Goal: Task Accomplishment & Management: Manage account settings

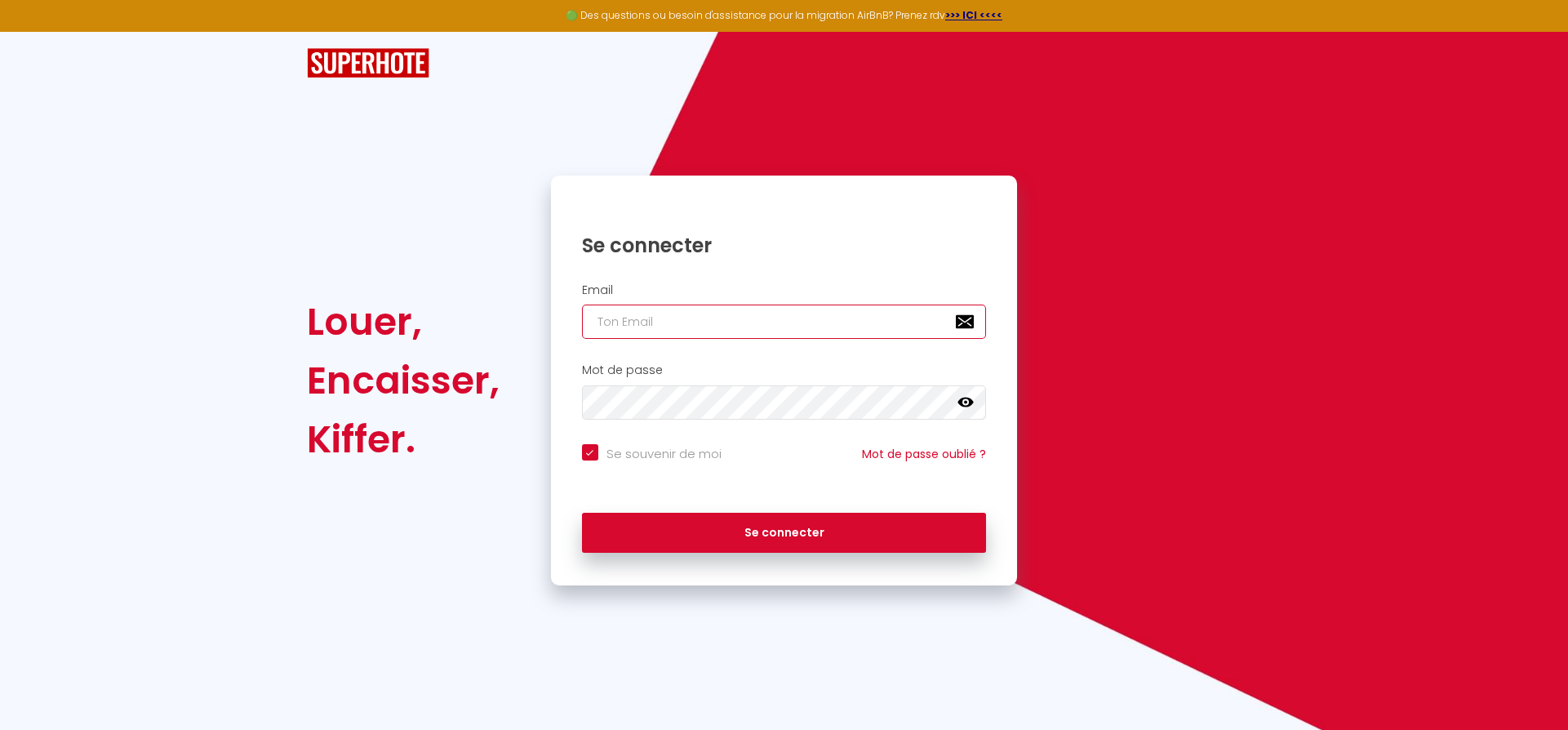
type input "[EMAIL_ADDRESS][DOMAIN_NAME]"
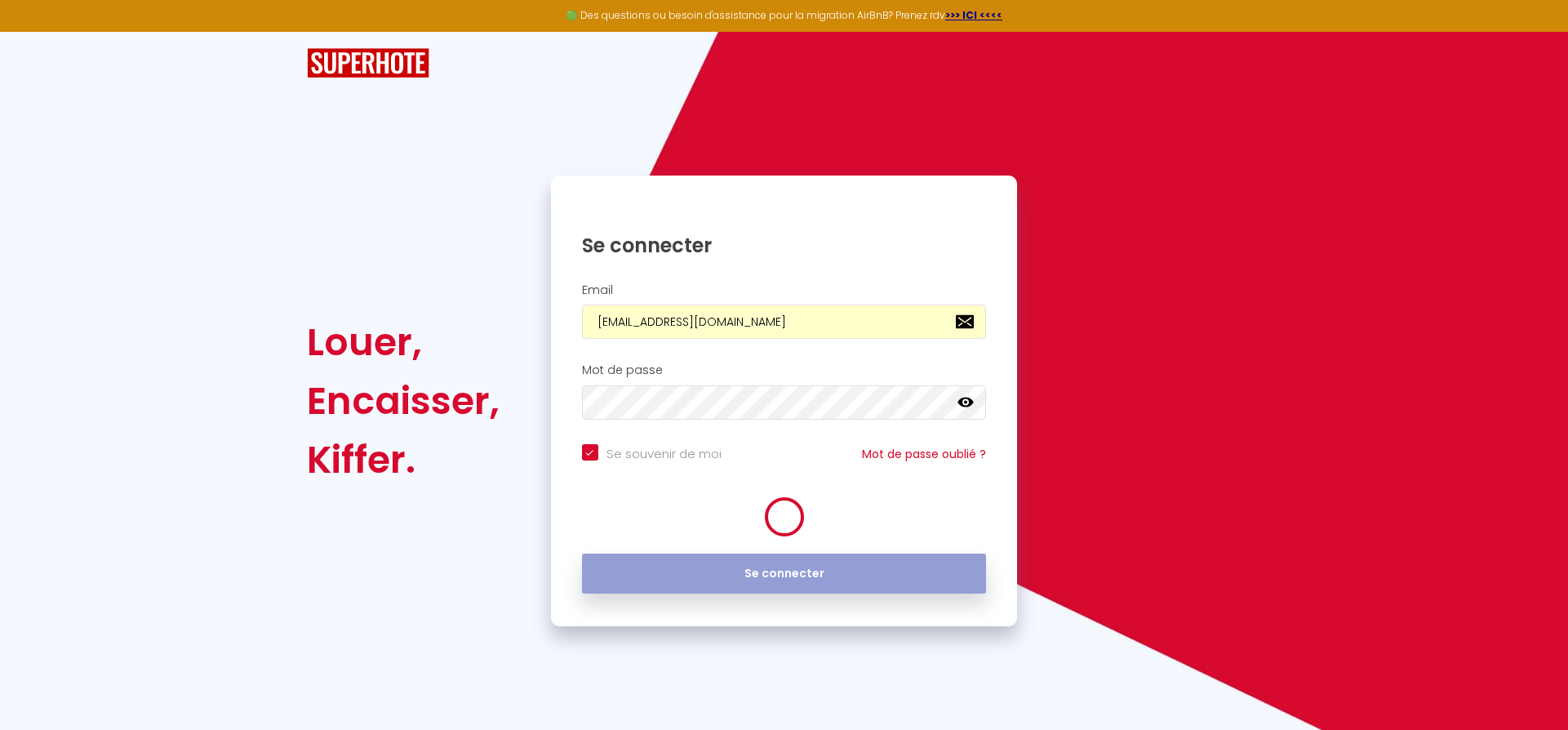
checkbox input "true"
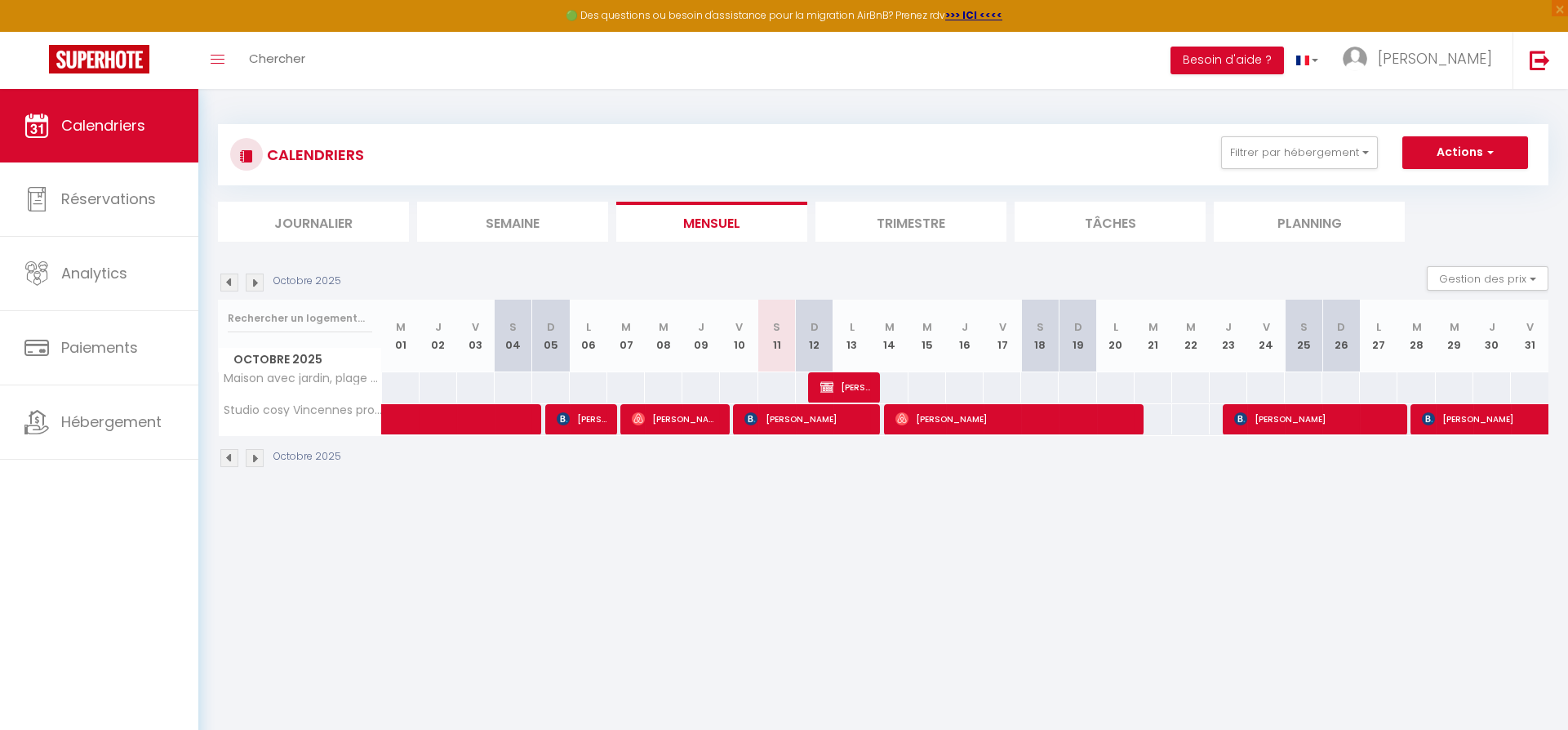
click at [924, 217] on li "Trimestre" at bounding box center [911, 221] width 191 height 40
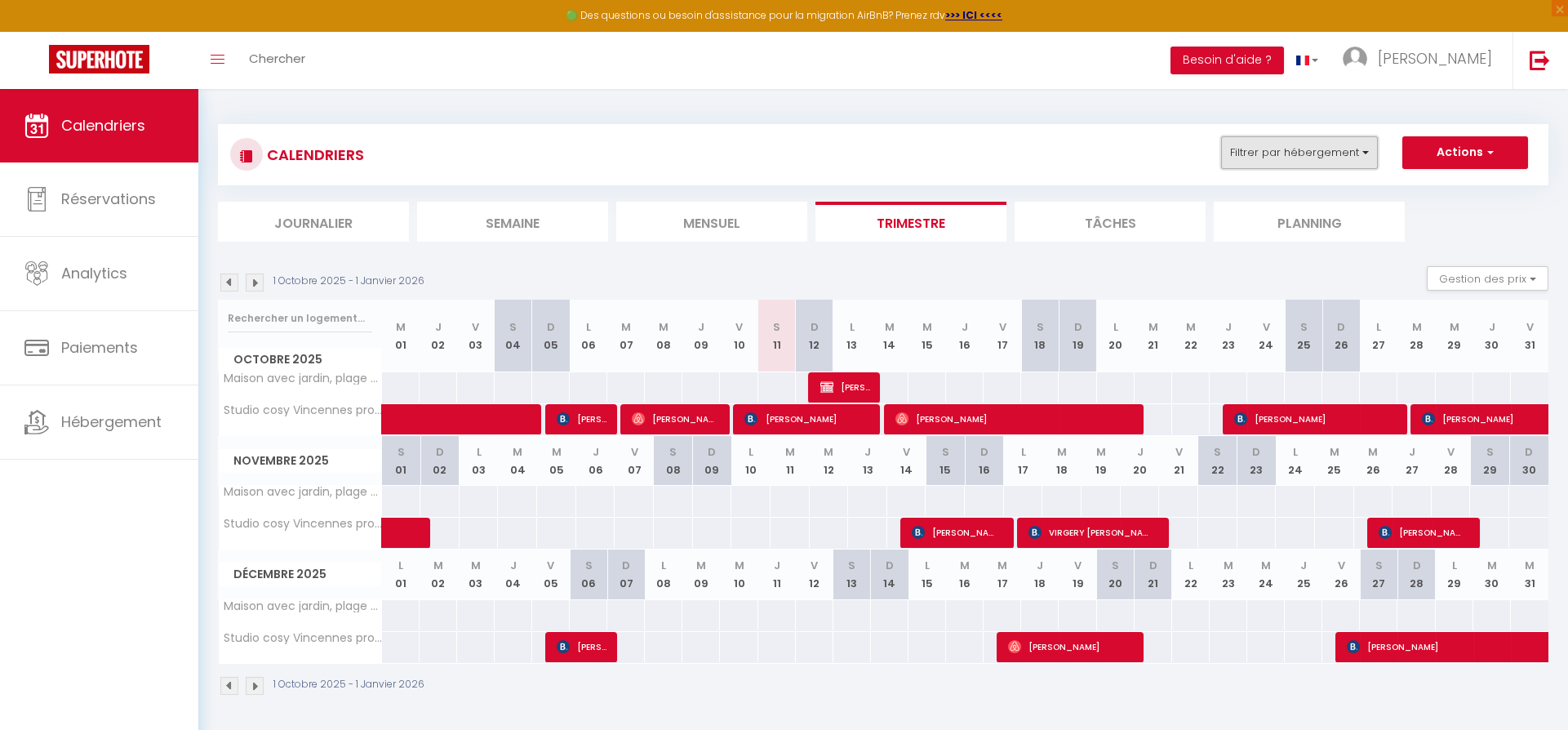
click at [1362, 151] on button "Filtrer par hébergement" at bounding box center [1299, 152] width 156 height 32
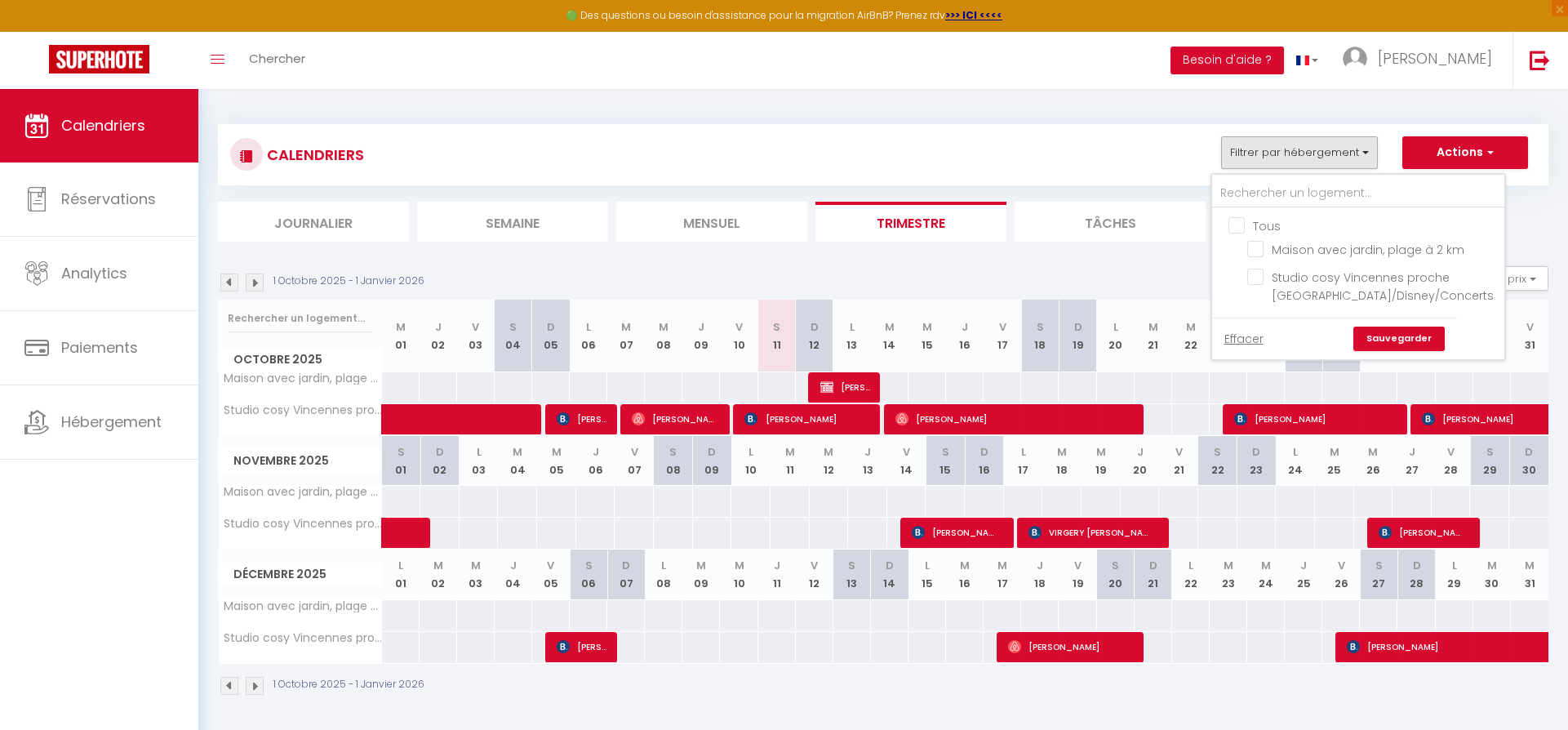
click at [96, 531] on div "Calendriers Réservations Analytics Paiements Hébergement" at bounding box center [99, 427] width 198 height 676
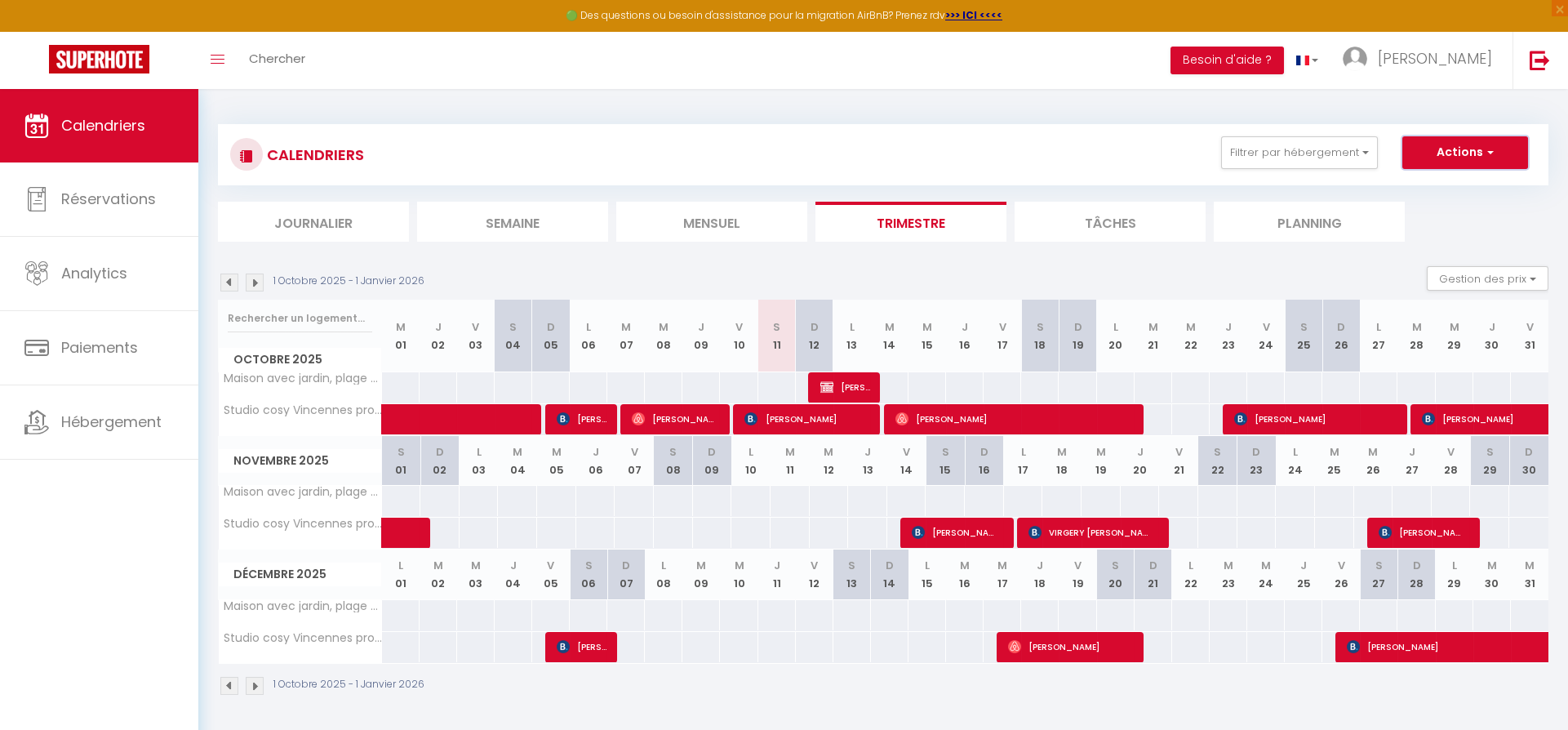
click at [1485, 150] on button "Actions" at bounding box center [1464, 152] width 126 height 32
click at [1331, 148] on button "Filtrer par hébergement" at bounding box center [1299, 152] width 156 height 32
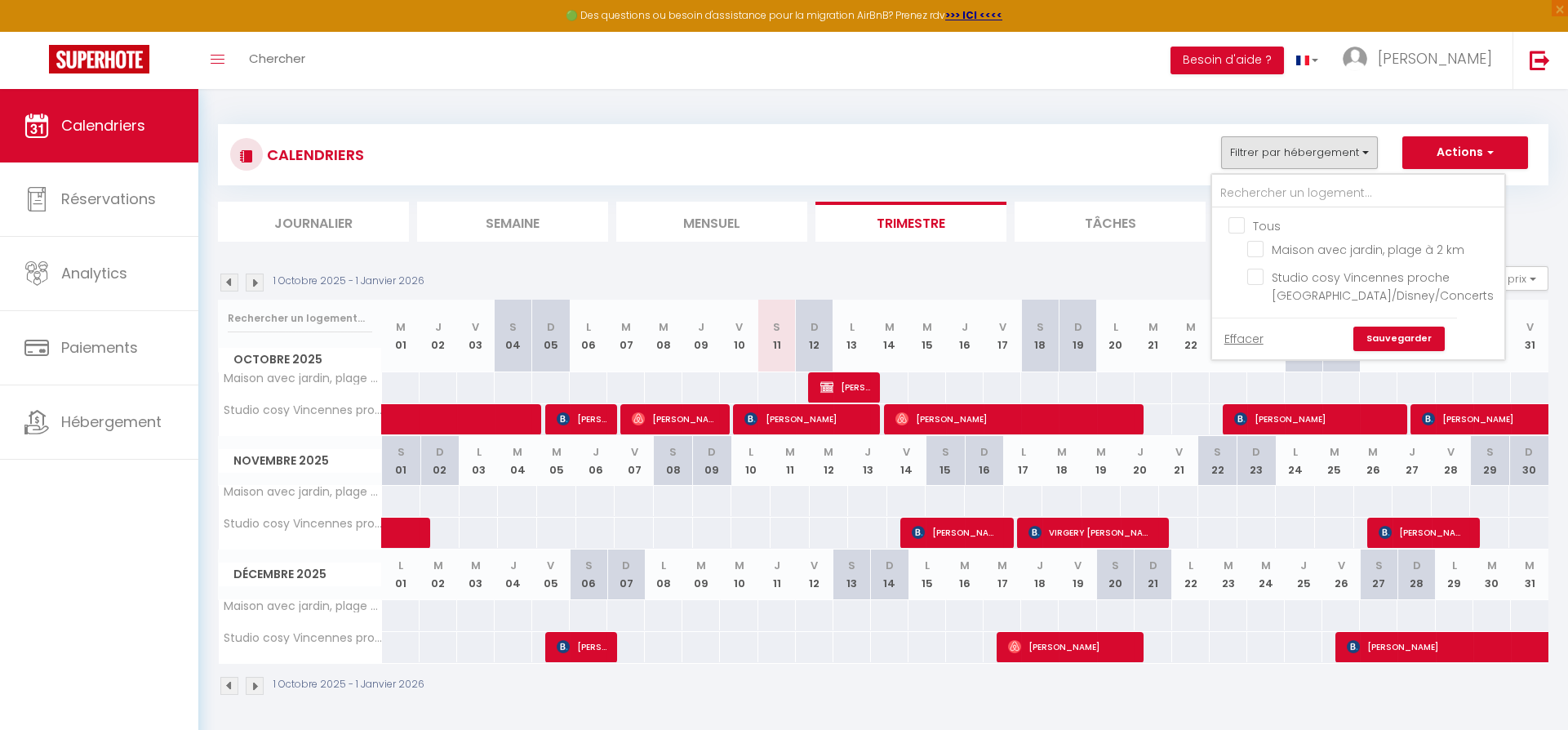
click at [1240, 223] on input "Tous" at bounding box center [1374, 224] width 292 height 17
checkbox input "true"
click at [1413, 351] on link "Sauvegarder" at bounding box center [1399, 338] width 92 height 24
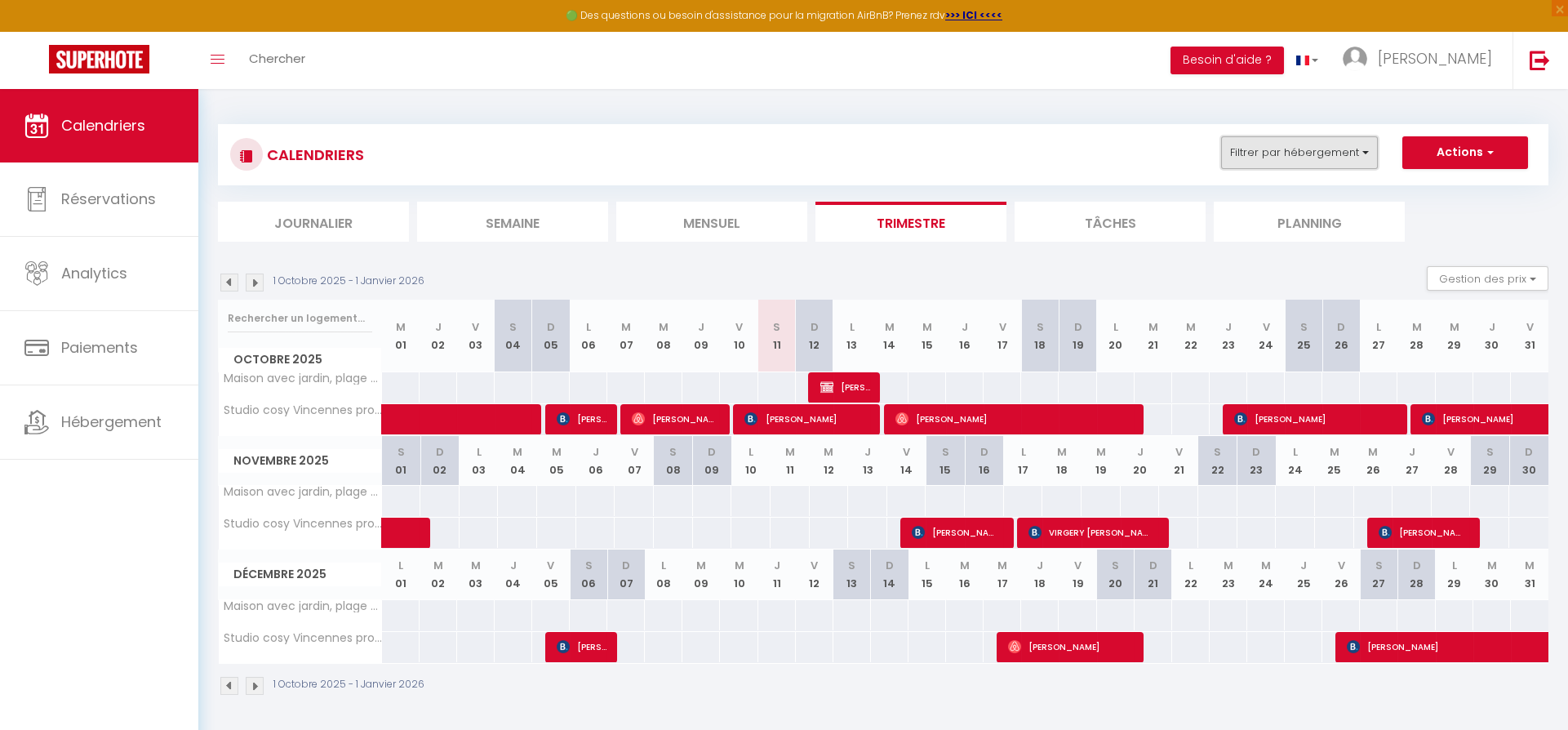
click at [1367, 149] on button "Filtrer par hébergement" at bounding box center [1299, 152] width 156 height 32
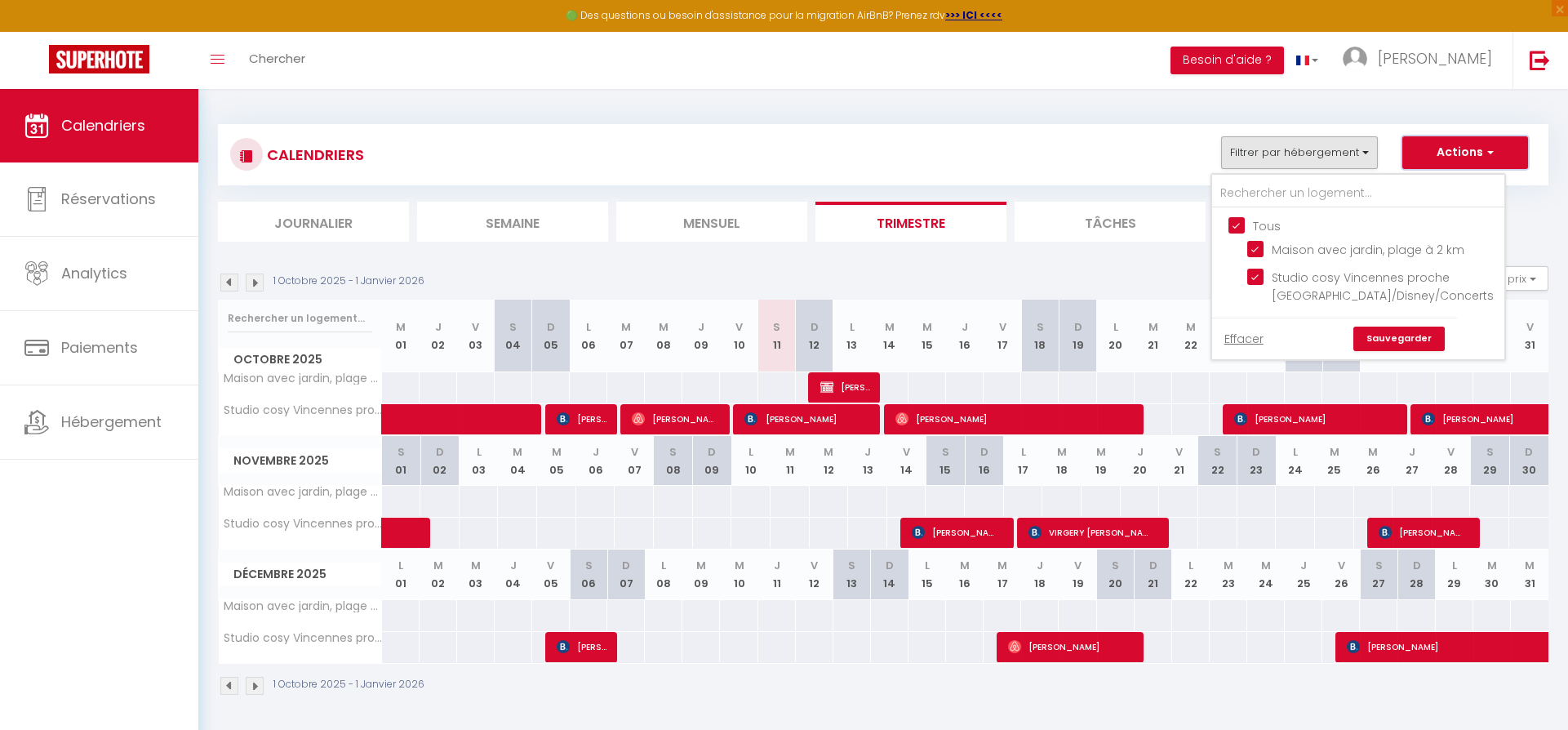
click at [1484, 151] on button "Actions" at bounding box center [1464, 152] width 126 height 32
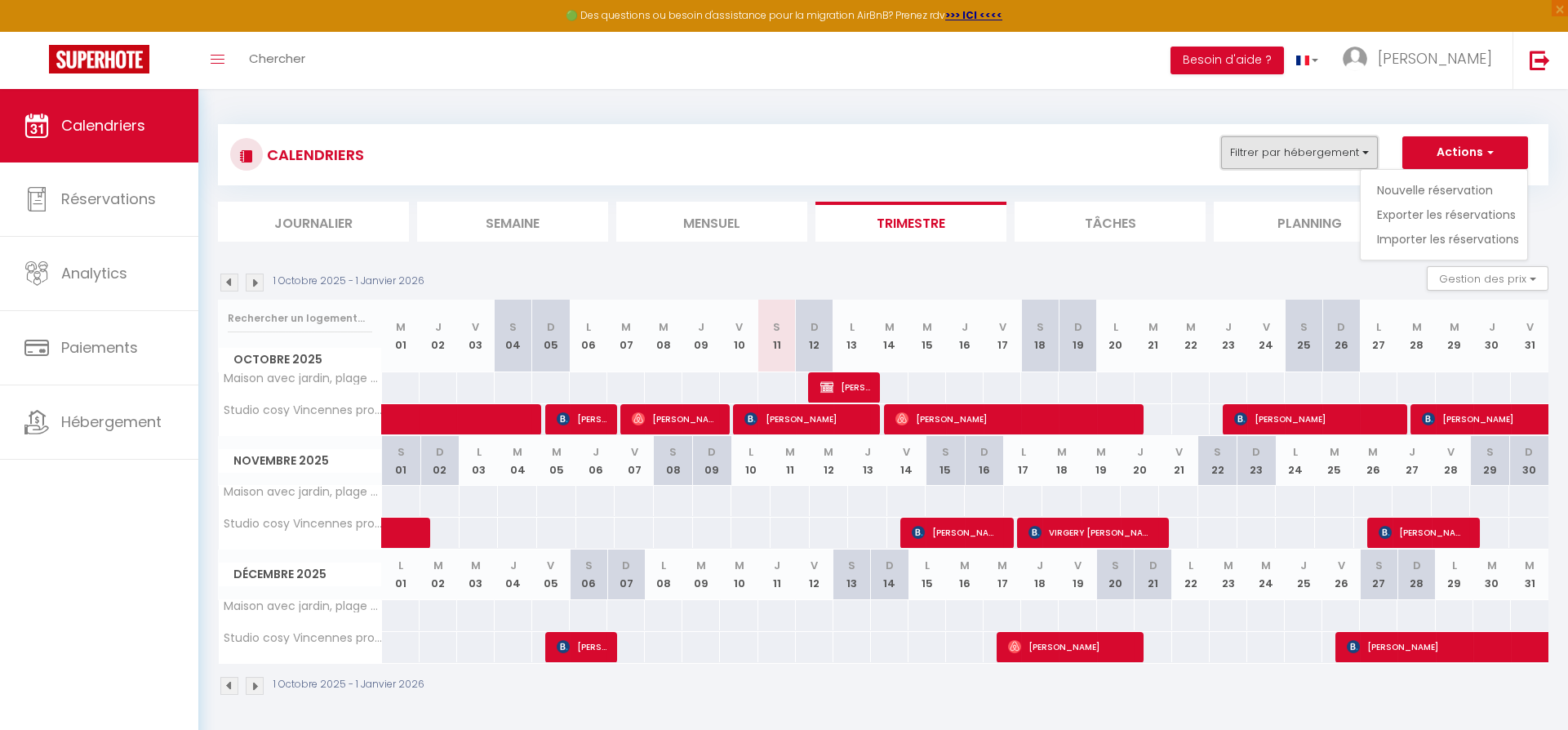
click at [1327, 154] on button "Filtrer par hébergement" at bounding box center [1299, 152] width 156 height 32
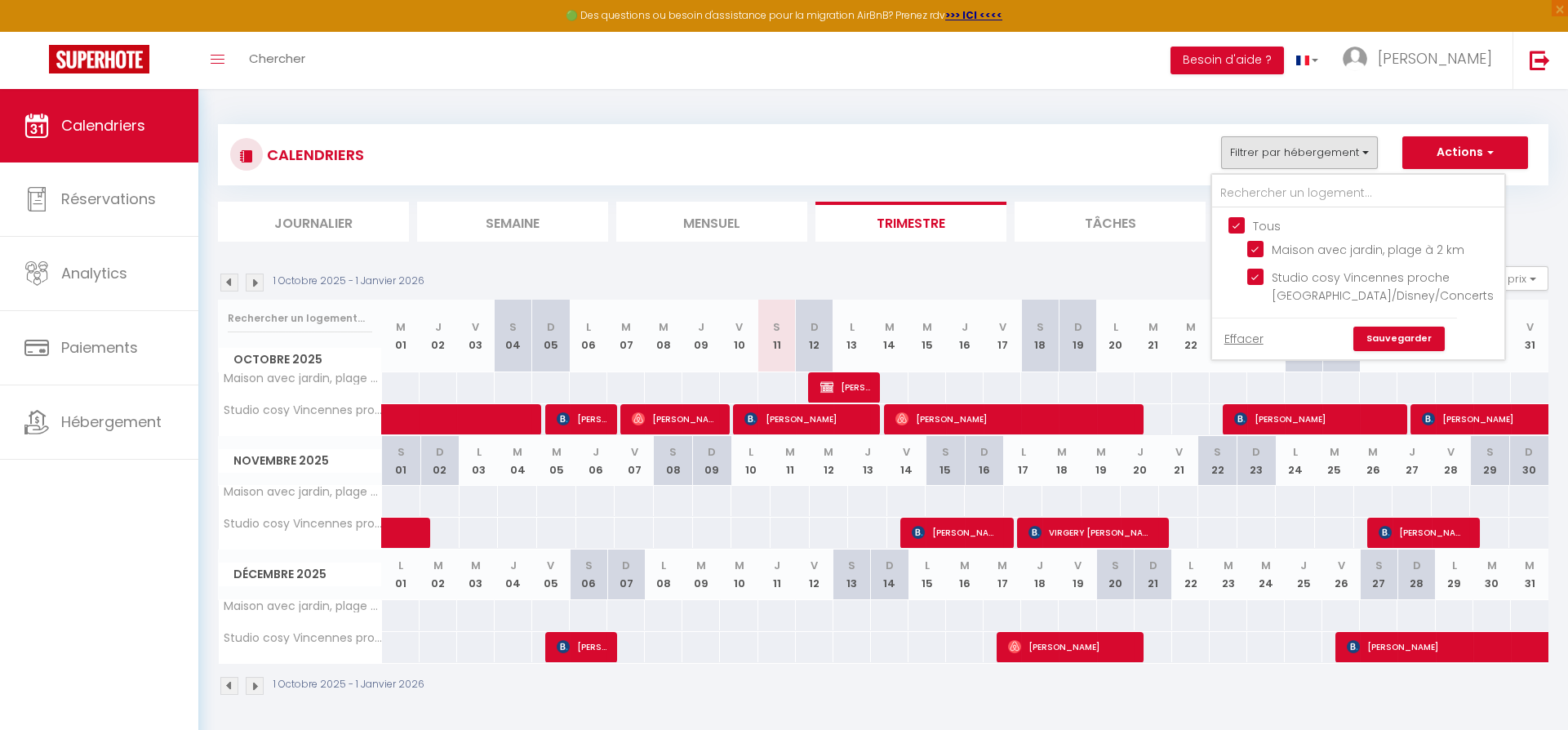
click at [1238, 224] on input "Tous" at bounding box center [1374, 224] width 292 height 17
checkbox input "false"
click at [1238, 225] on input "Tous" at bounding box center [1374, 224] width 292 height 17
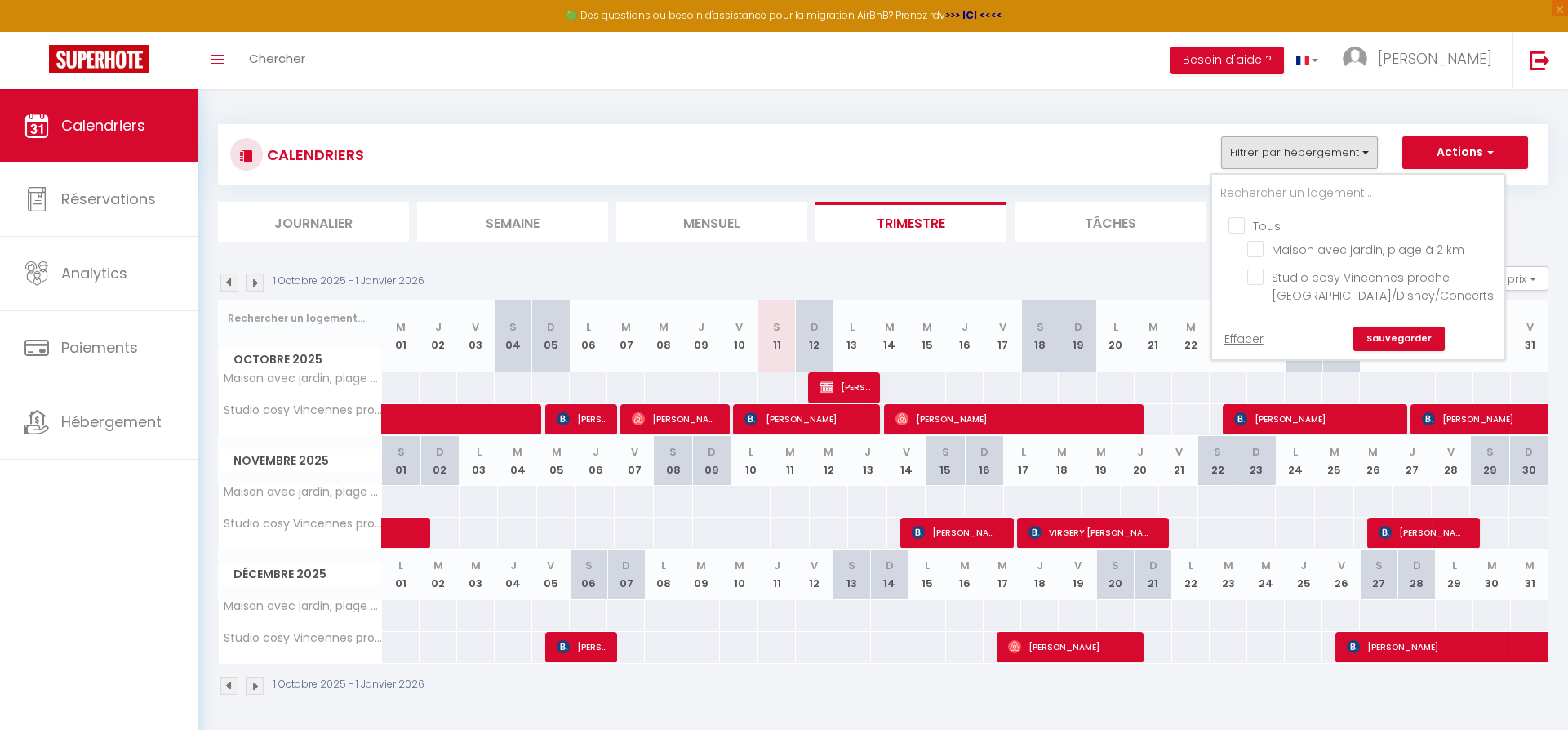
checkbox input "true"
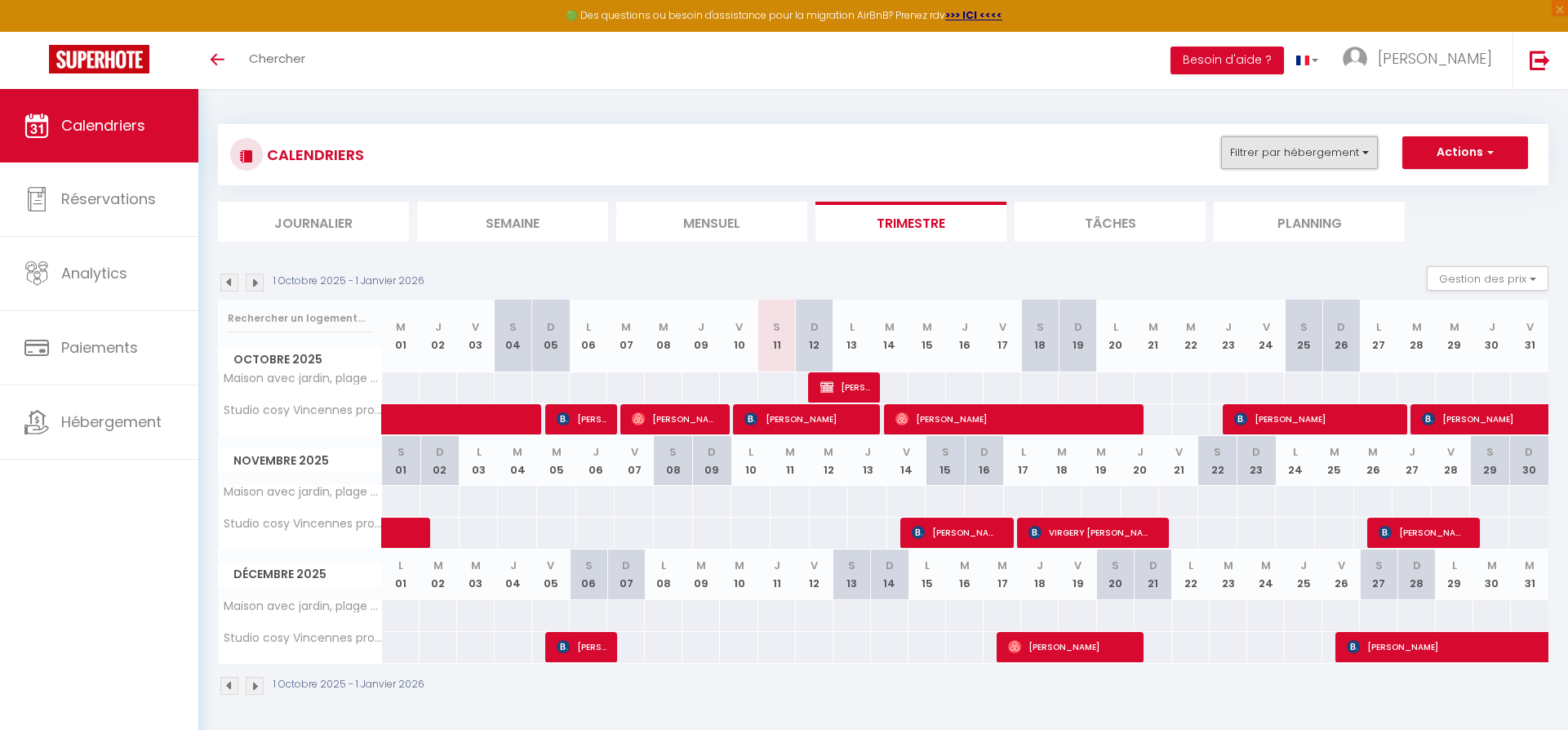
click at [1363, 151] on button "Filtrer par hébergement" at bounding box center [1299, 152] width 156 height 32
click at [1543, 61] on img at bounding box center [1540, 60] width 21 height 21
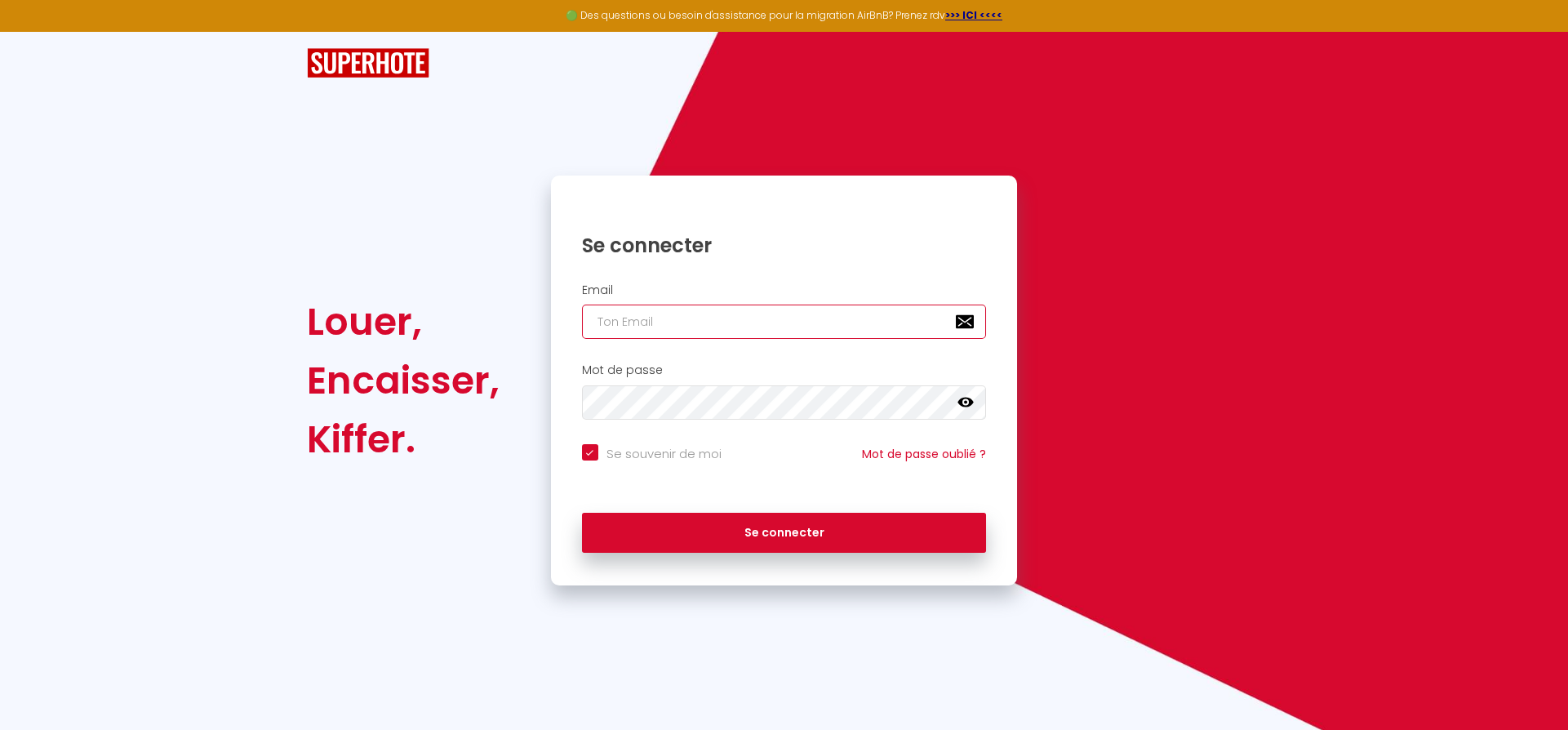
click at [727, 333] on input "email" at bounding box center [784, 322] width 404 height 34
type input "[EMAIL_ADDRESS][DOMAIN_NAME]"
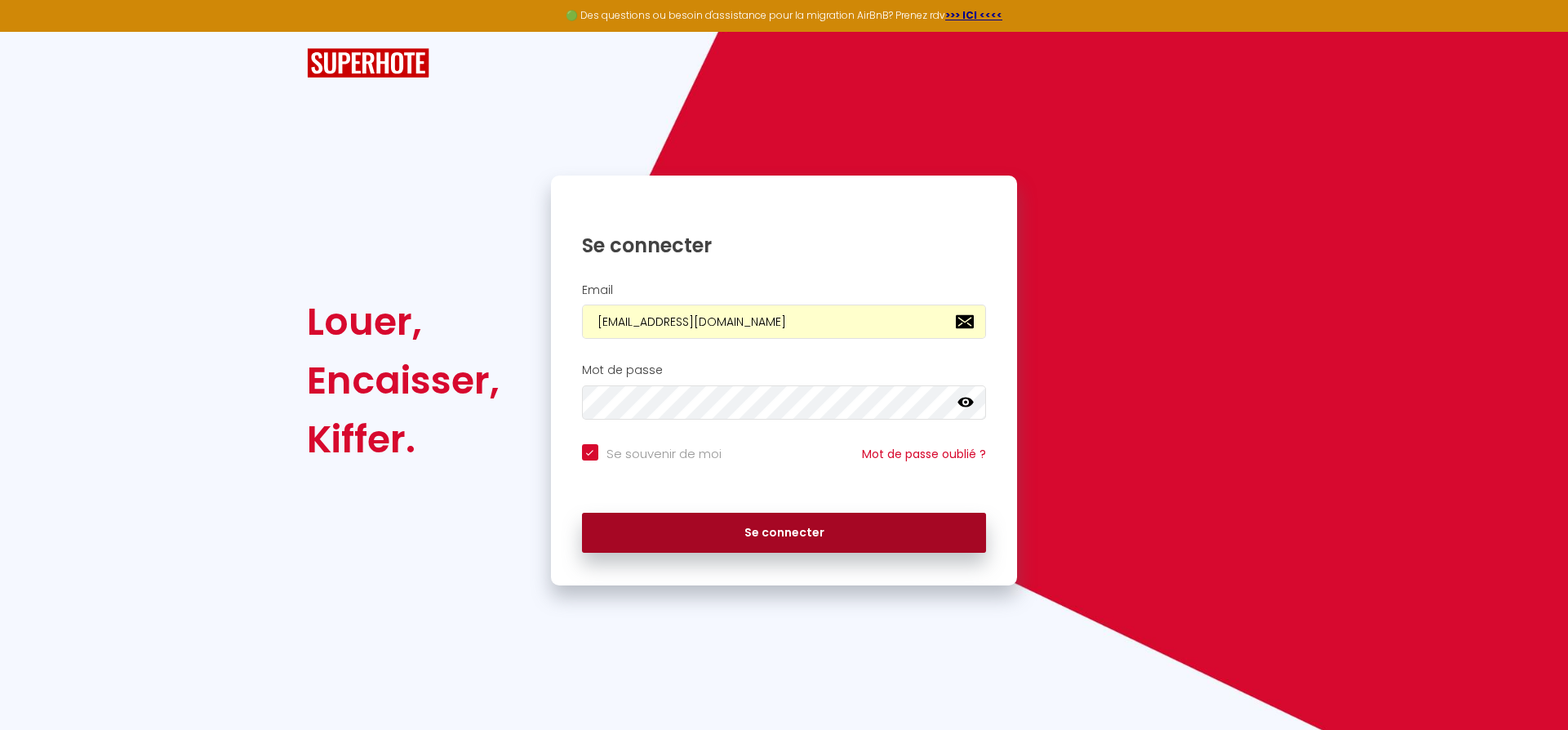
click at [787, 534] on button "Se connecter" at bounding box center [784, 534] width 404 height 41
checkbox input "true"
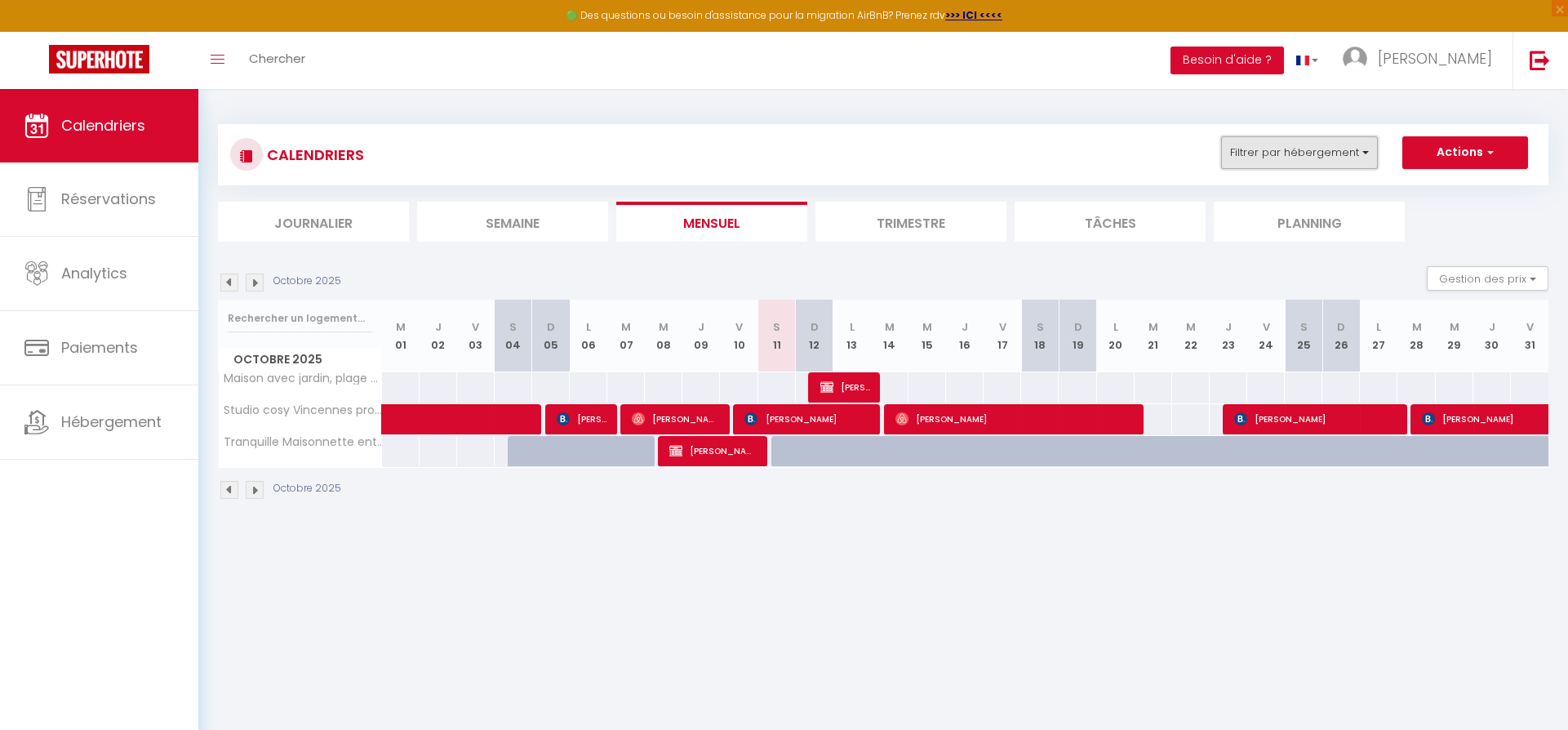
click at [1371, 152] on button "Filtrer par hébergement" at bounding box center [1299, 152] width 156 height 32
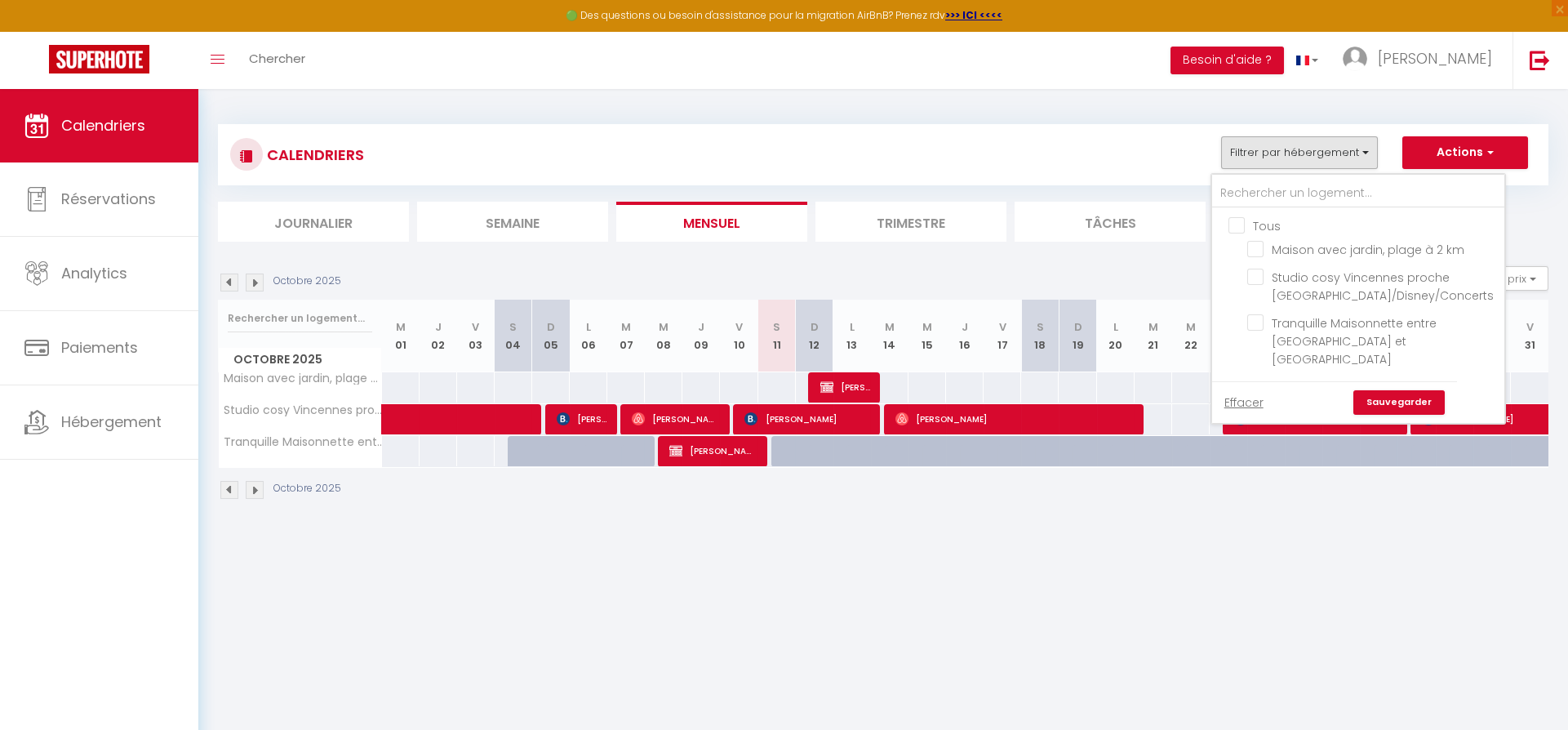
click at [1413, 400] on link "Sauvegarder" at bounding box center [1399, 402] width 92 height 24
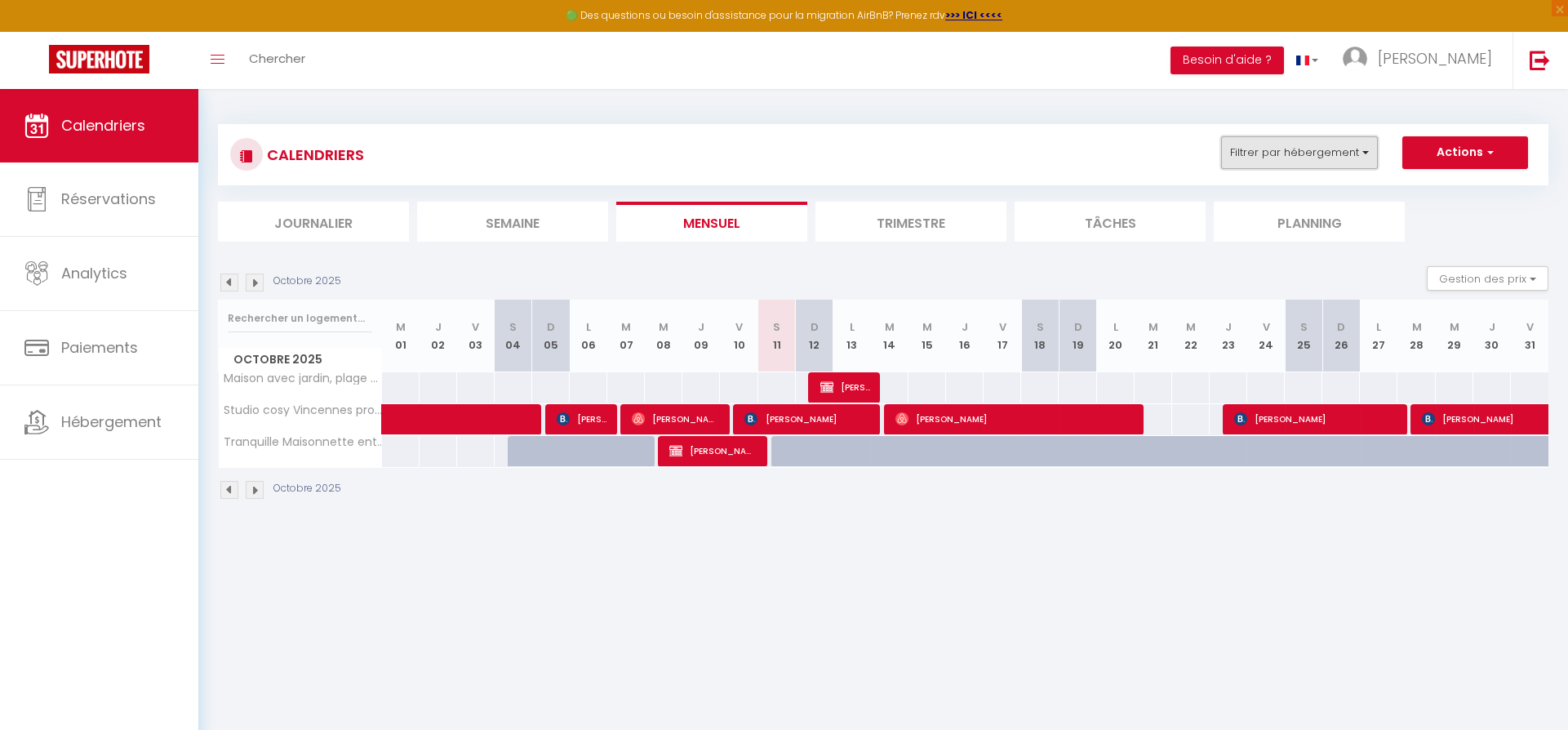
click at [1372, 152] on button "Filtrer par hébergement" at bounding box center [1299, 152] width 156 height 32
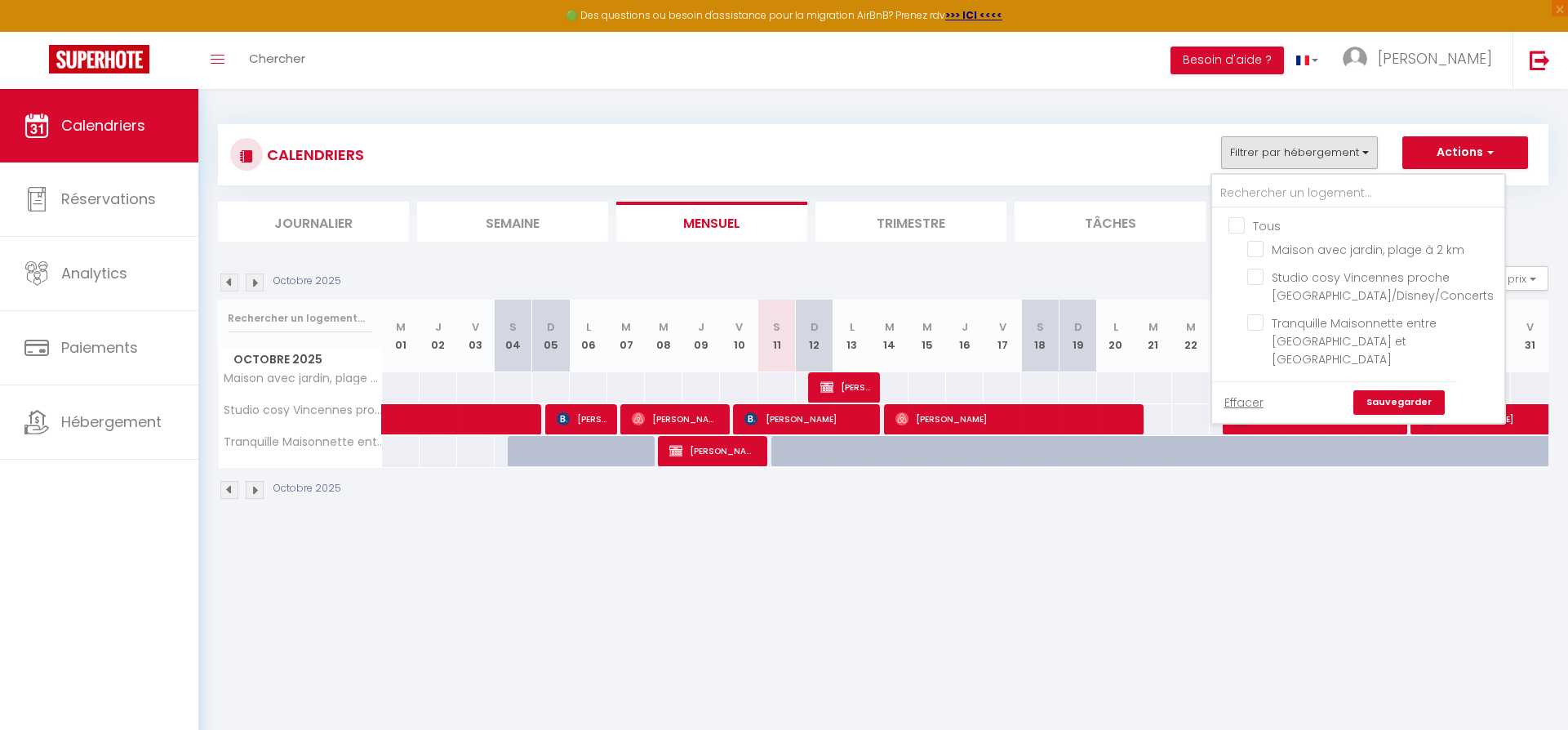
click at [1243, 220] on input "Tous" at bounding box center [1374, 224] width 292 height 17
checkbox input "true"
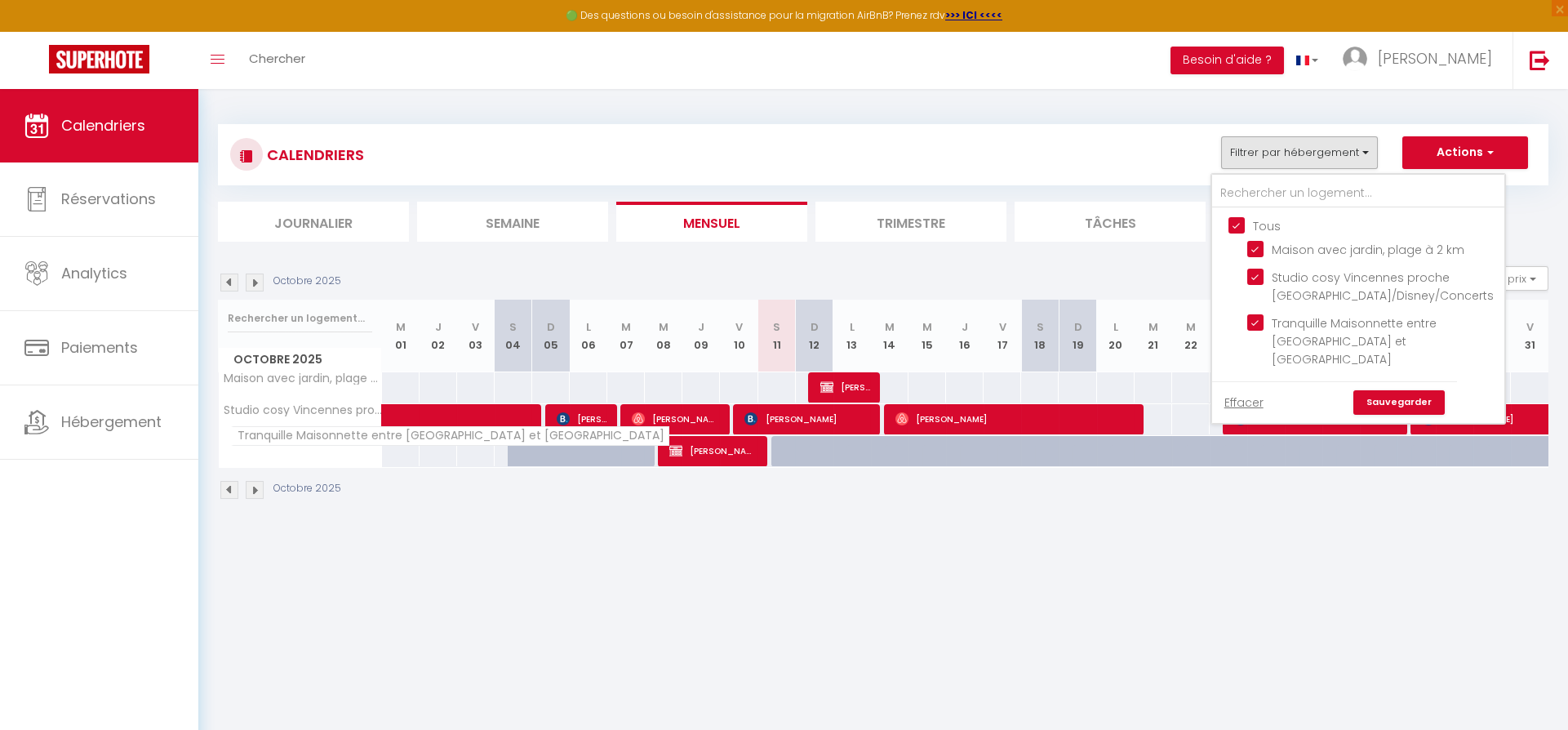
click at [343, 440] on span "Tranquille Maisonnette entre Vincennes et St Mandé" at bounding box center [449, 436] width 439 height 20
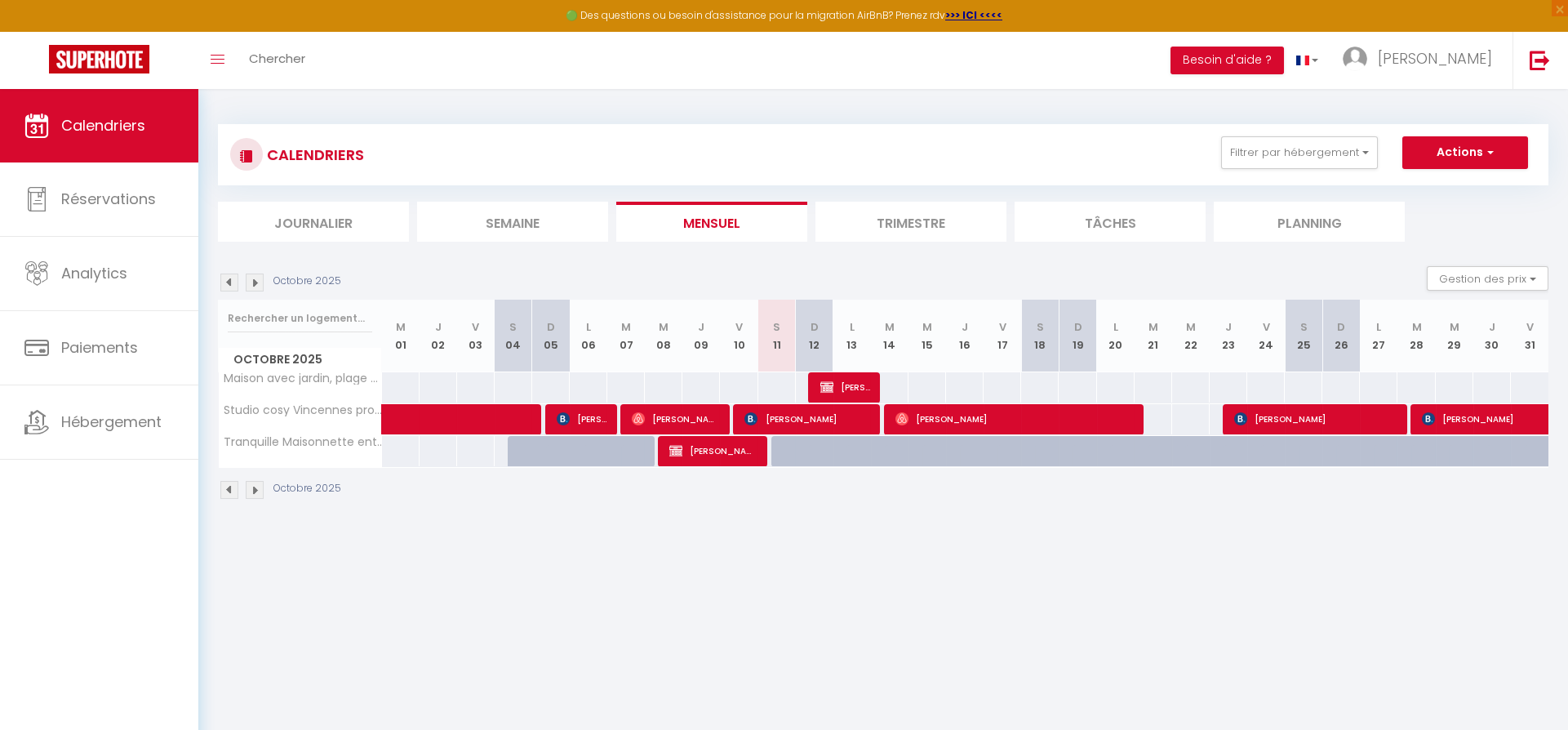
click at [925, 220] on li "Trimestre" at bounding box center [911, 221] width 191 height 40
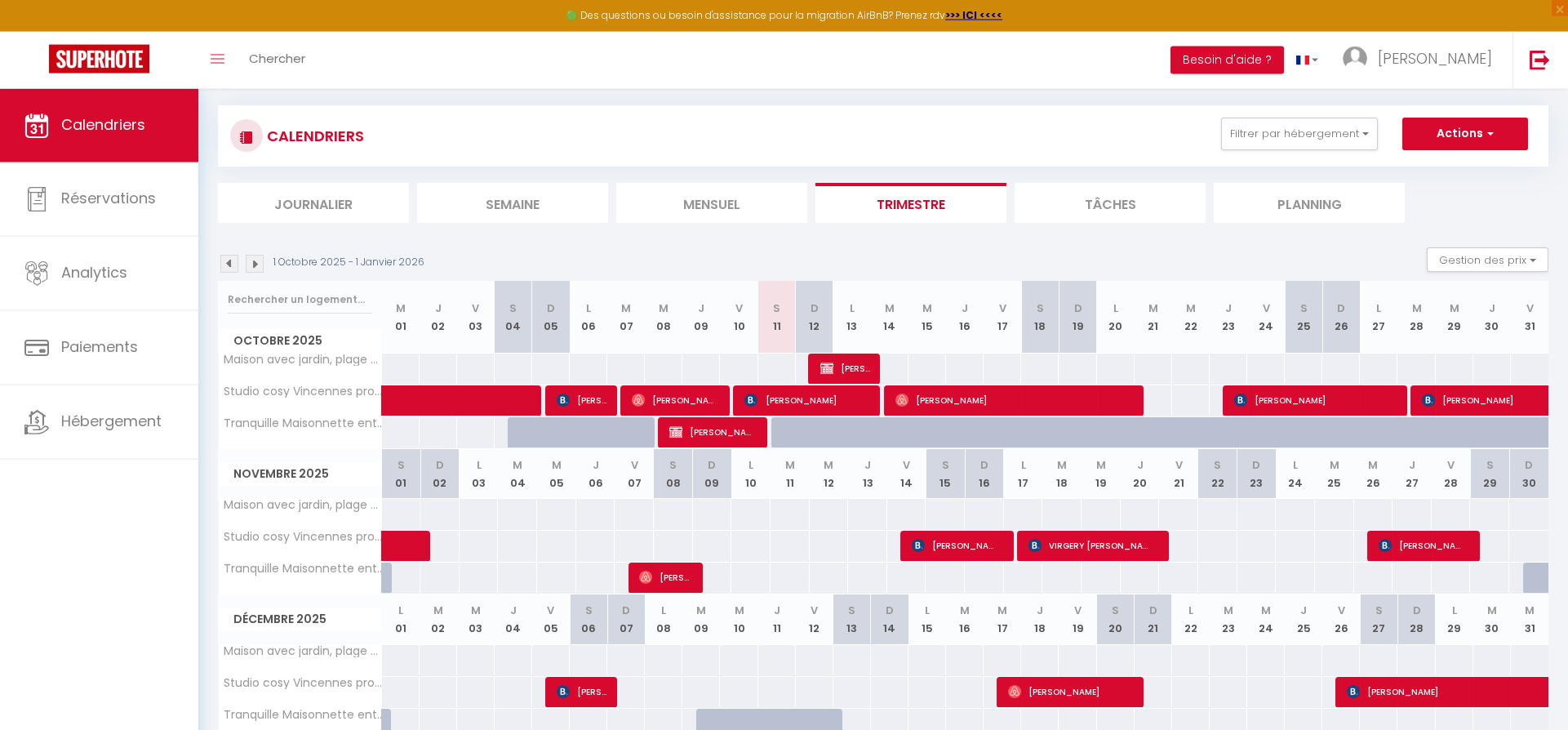
scroll to position [96, 0]
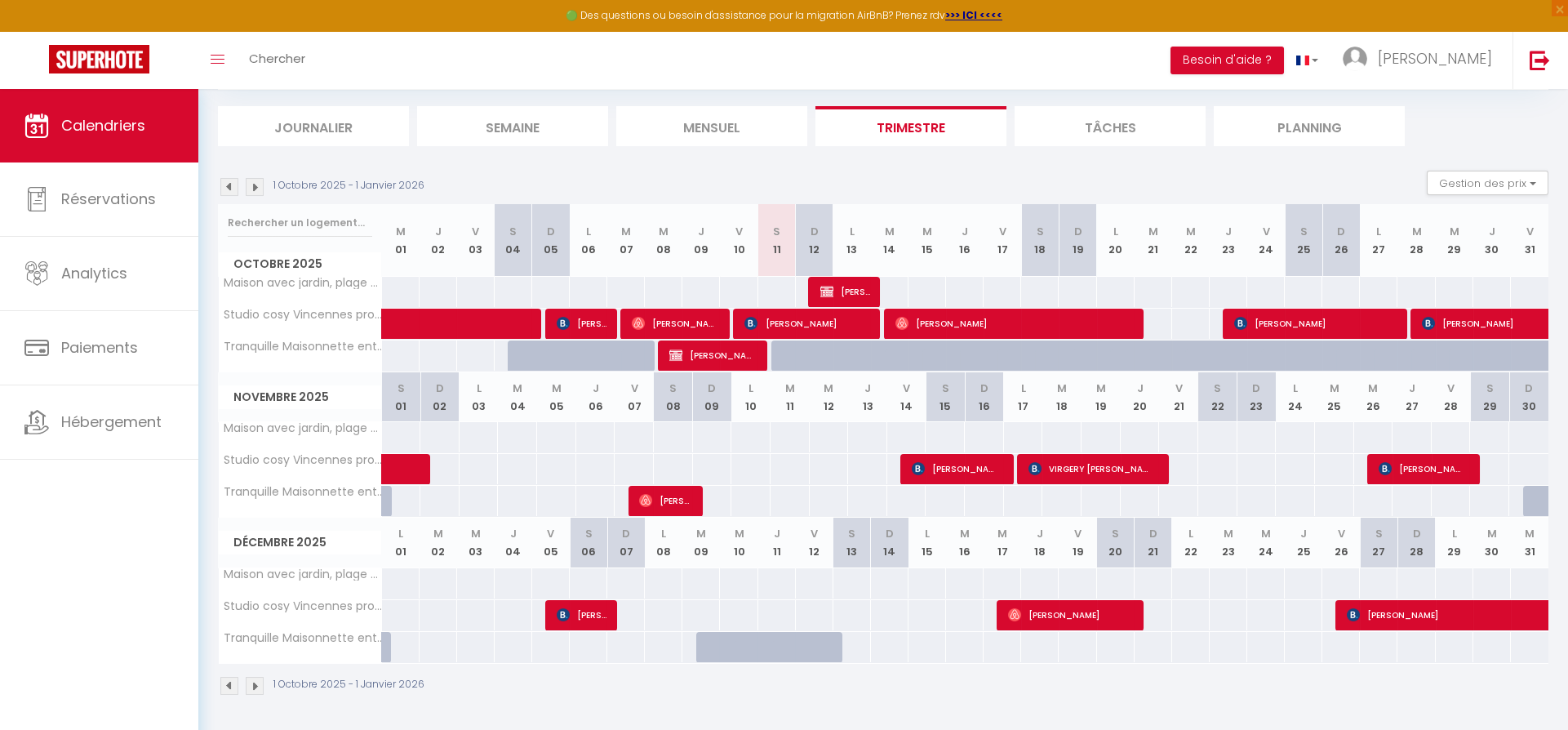
click at [1123, 125] on li "Tâches" at bounding box center [1109, 126] width 191 height 40
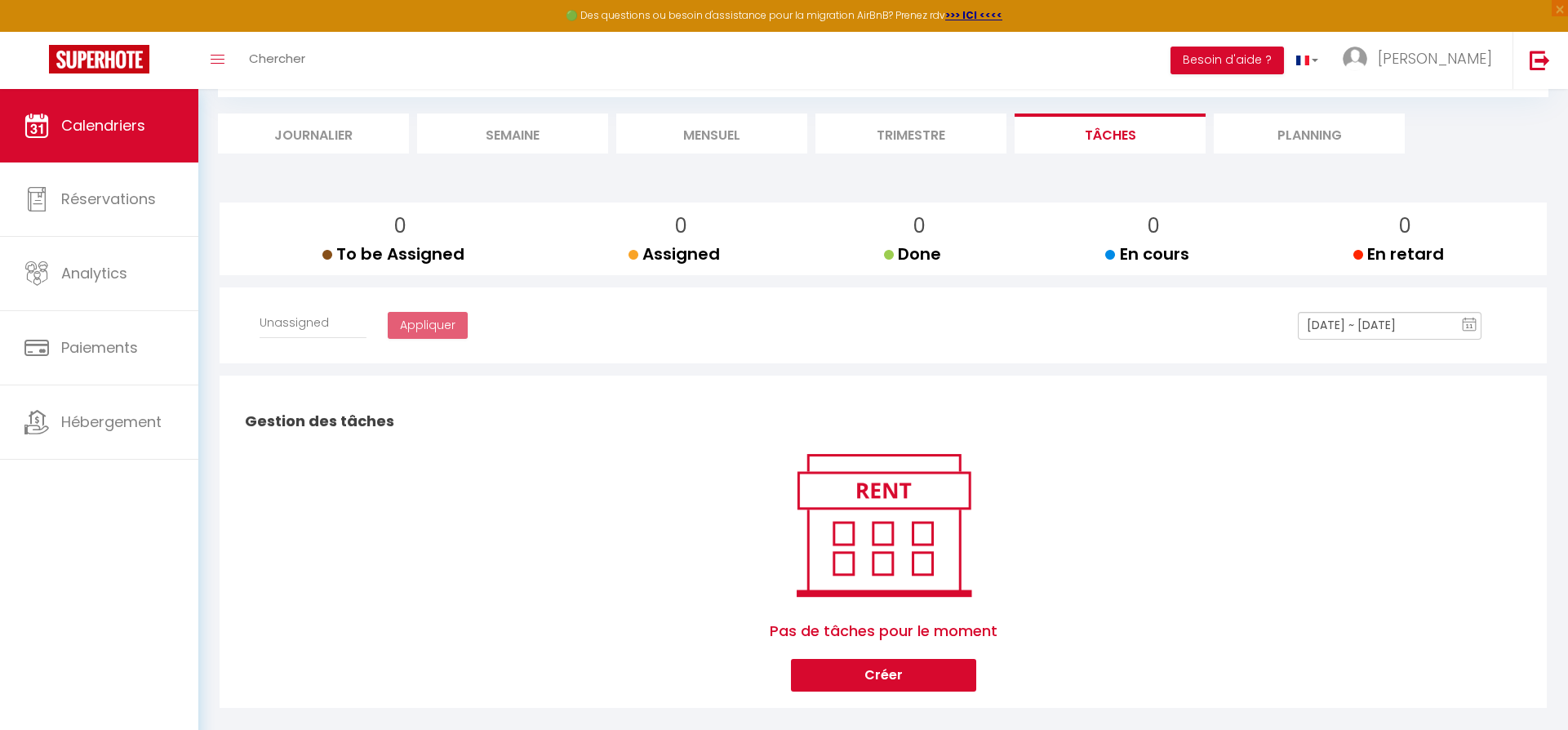
select select
click at [918, 126] on li "Trimestre" at bounding box center [911, 133] width 191 height 40
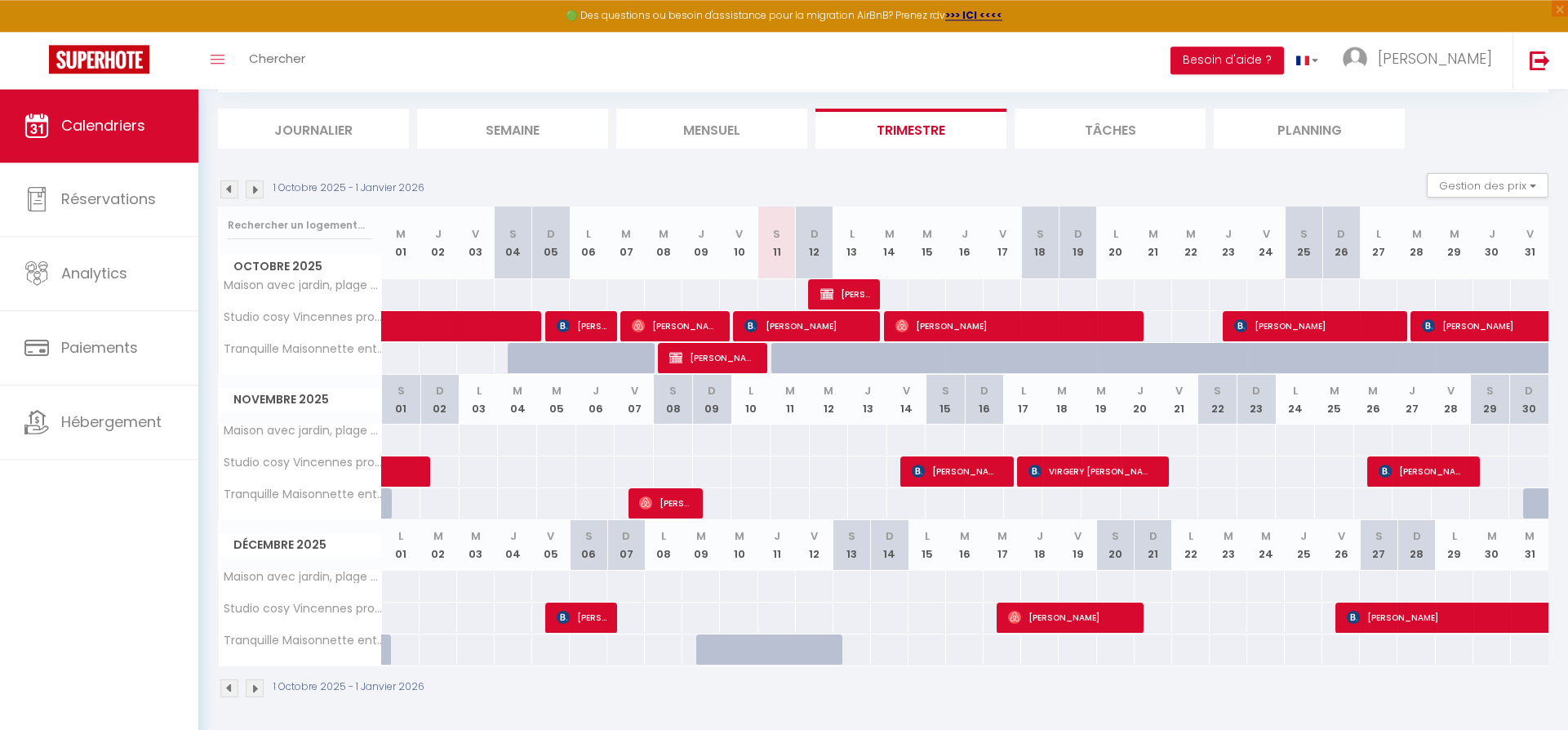
scroll to position [96, 0]
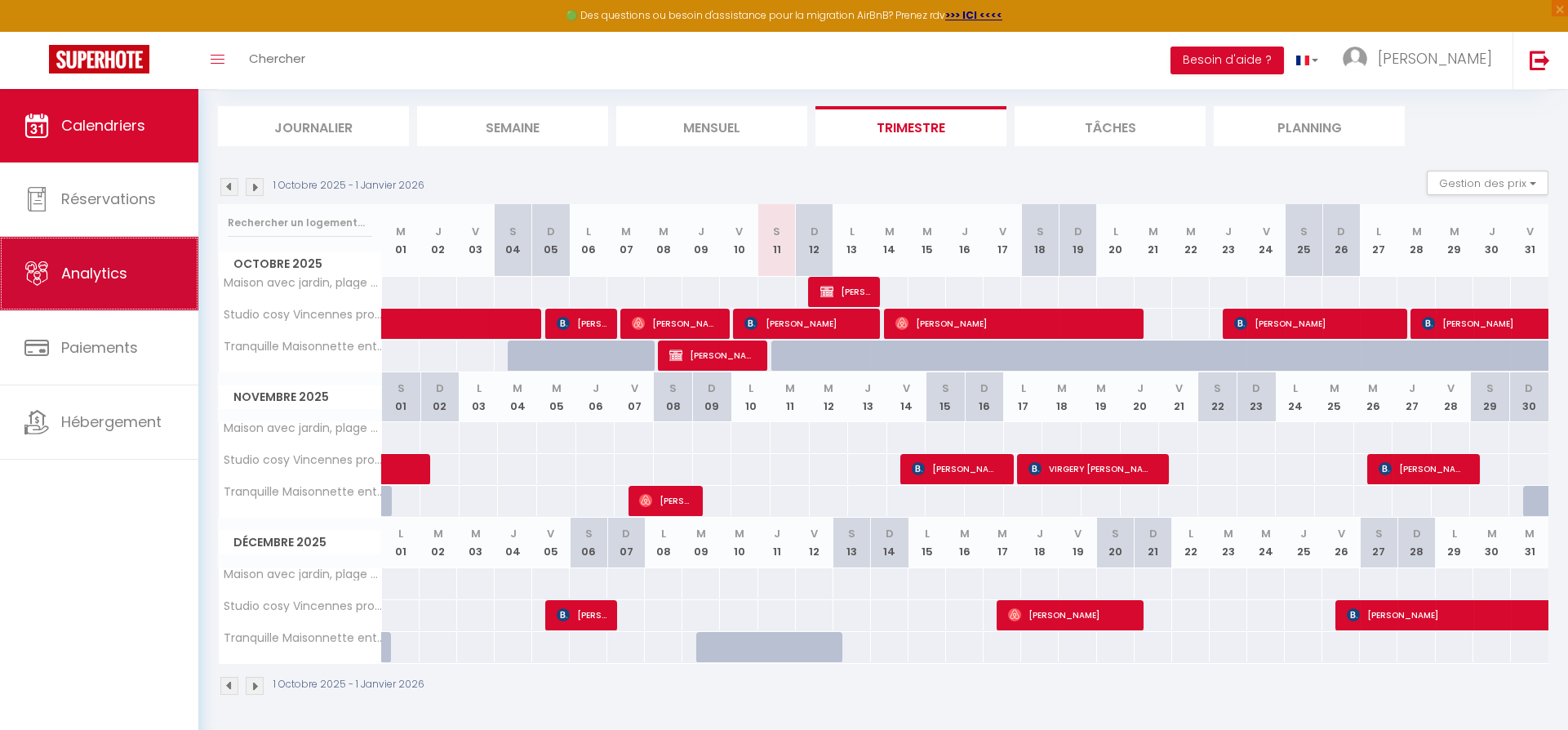
click at [93, 290] on link "Analytics" at bounding box center [99, 273] width 198 height 73
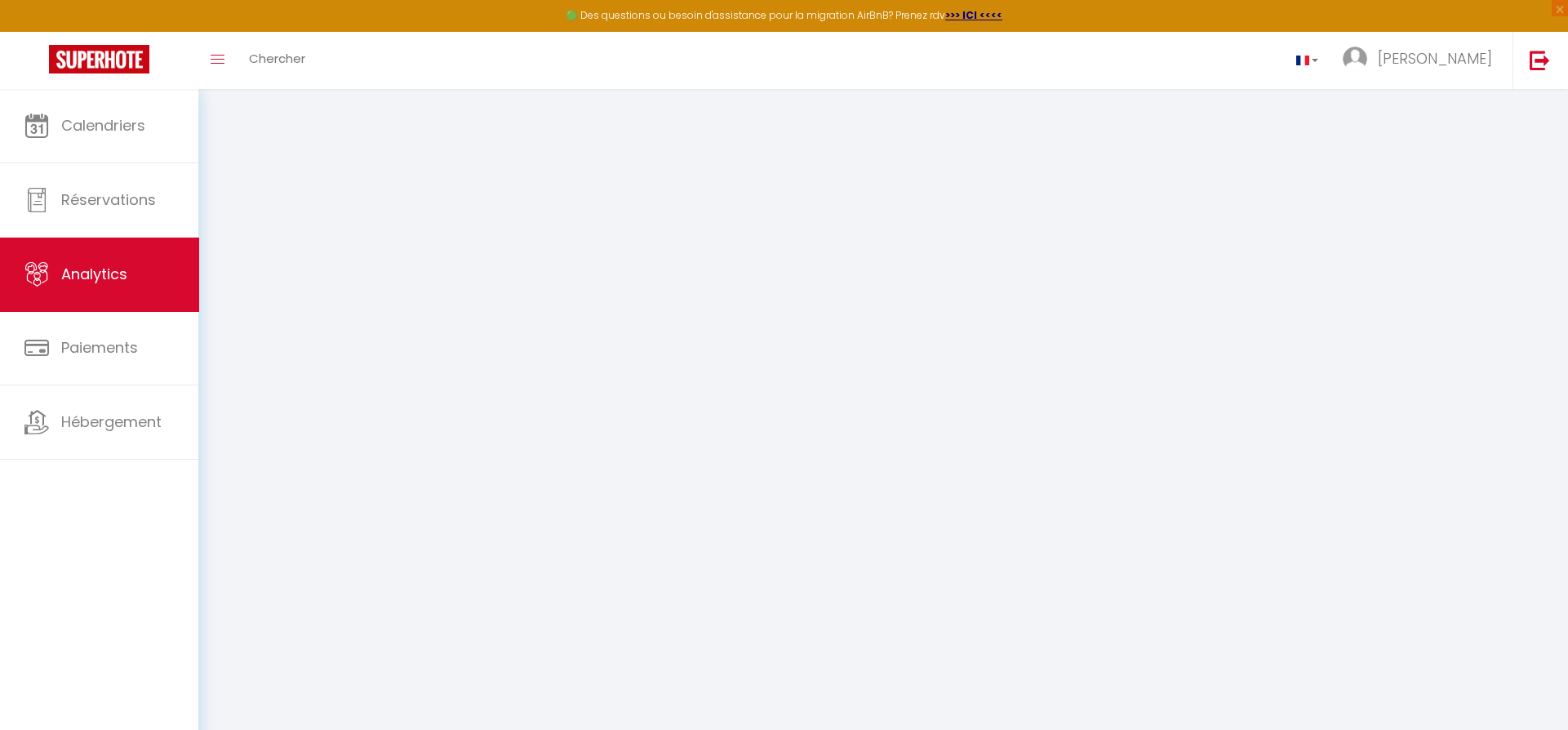
select select "2025"
select select "10"
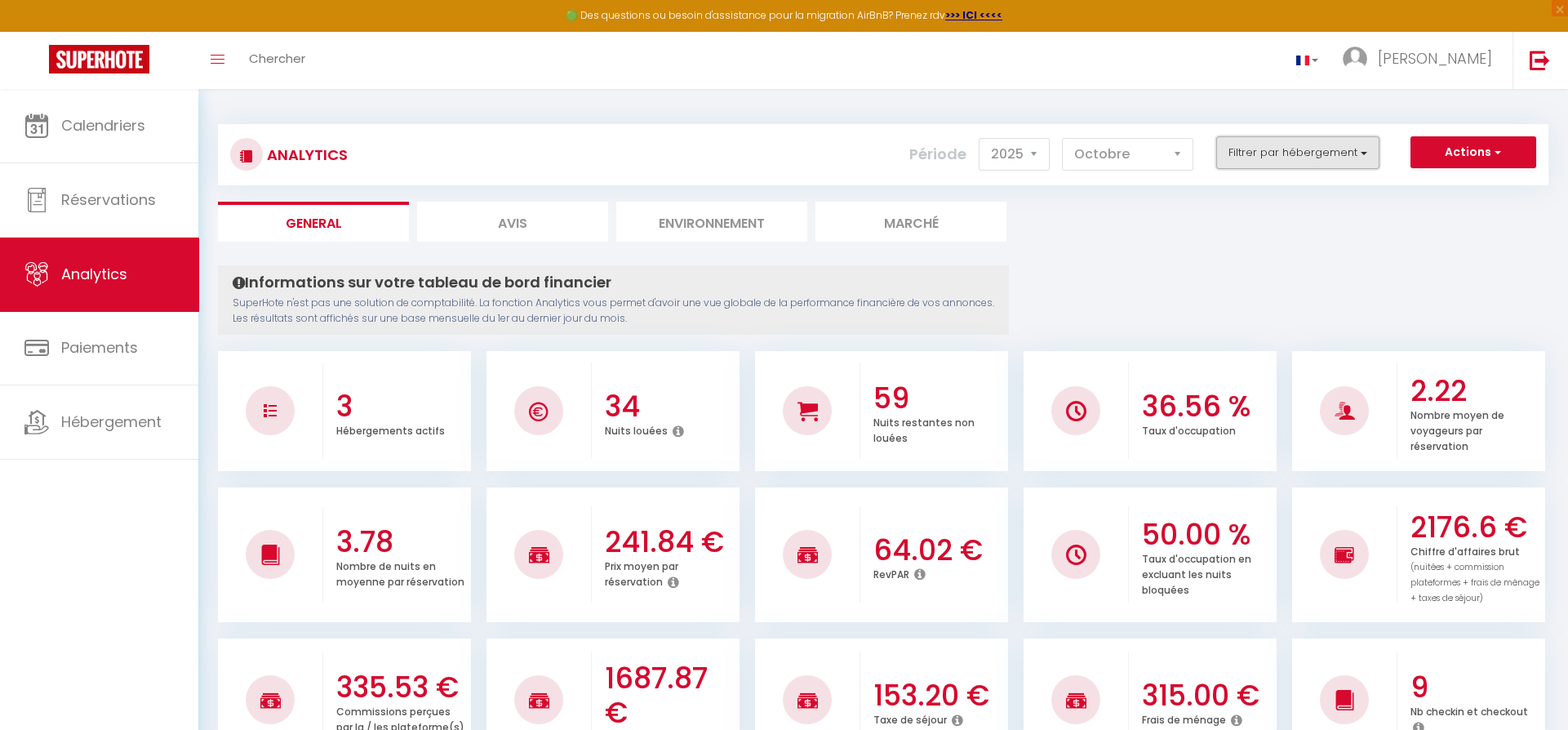
click at [1363, 150] on button "Filtrer par hébergement" at bounding box center [1297, 152] width 163 height 32
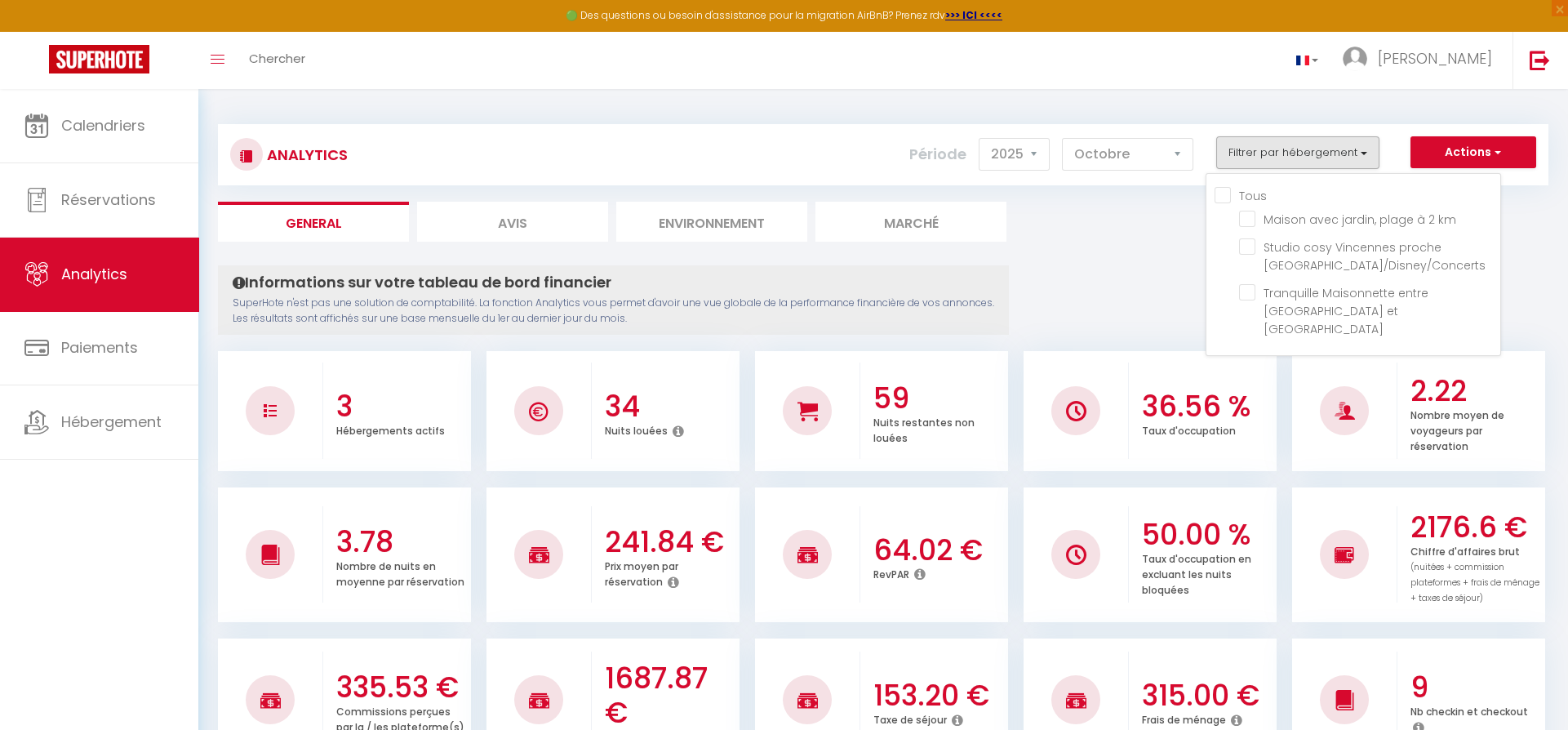
click at [1233, 193] on input "Tous" at bounding box center [1357, 193] width 285 height 17
checkbox input "true"
checkbox km "true"
checkbox Paris\/Disney\/Concerts "true"
checkbox Mandé "true"
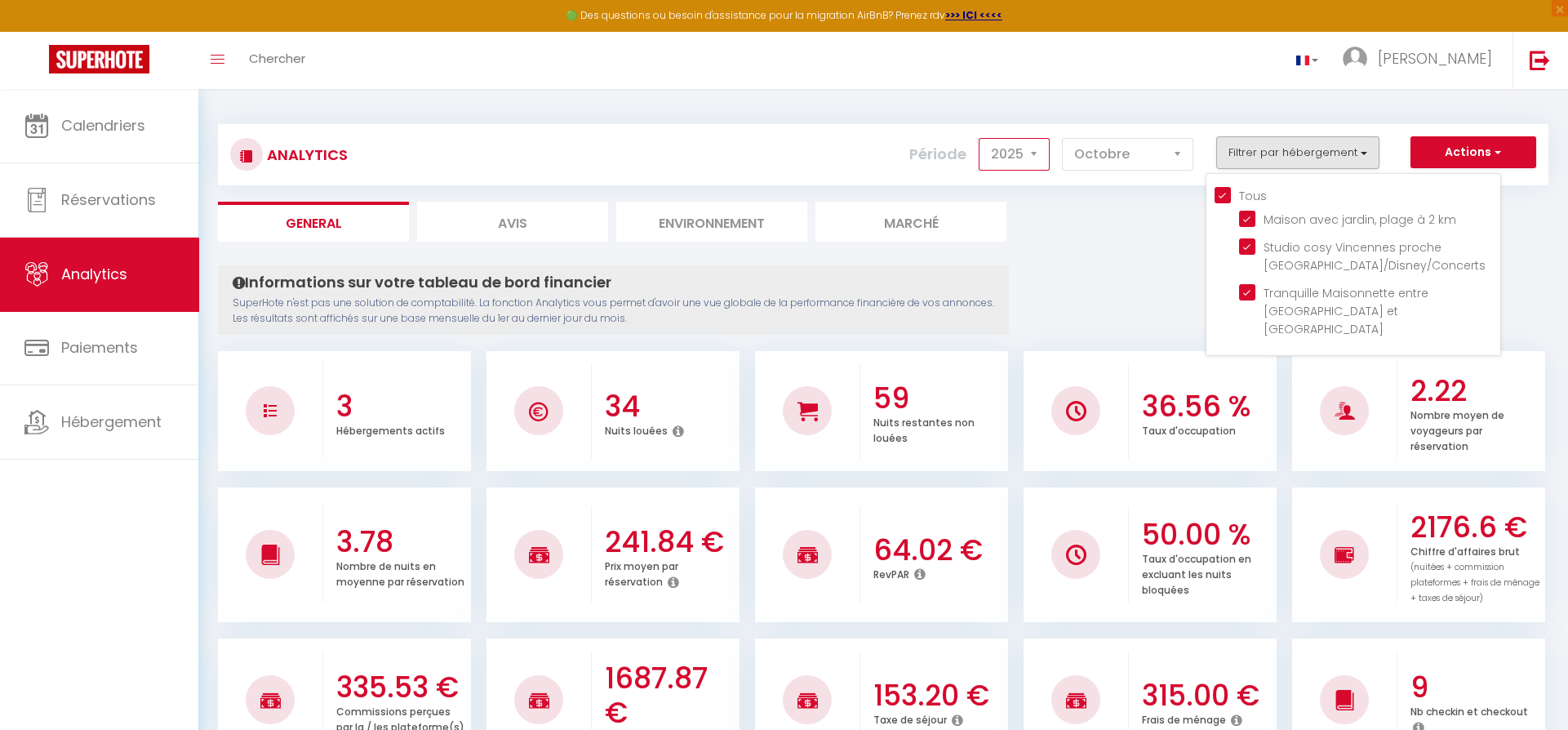
click at [979, 138] on select "2014 2015 2016 2017 2018 2019 2020 2021 2022 2023 2024 2025 2026 2027" at bounding box center [1014, 153] width 71 height 32
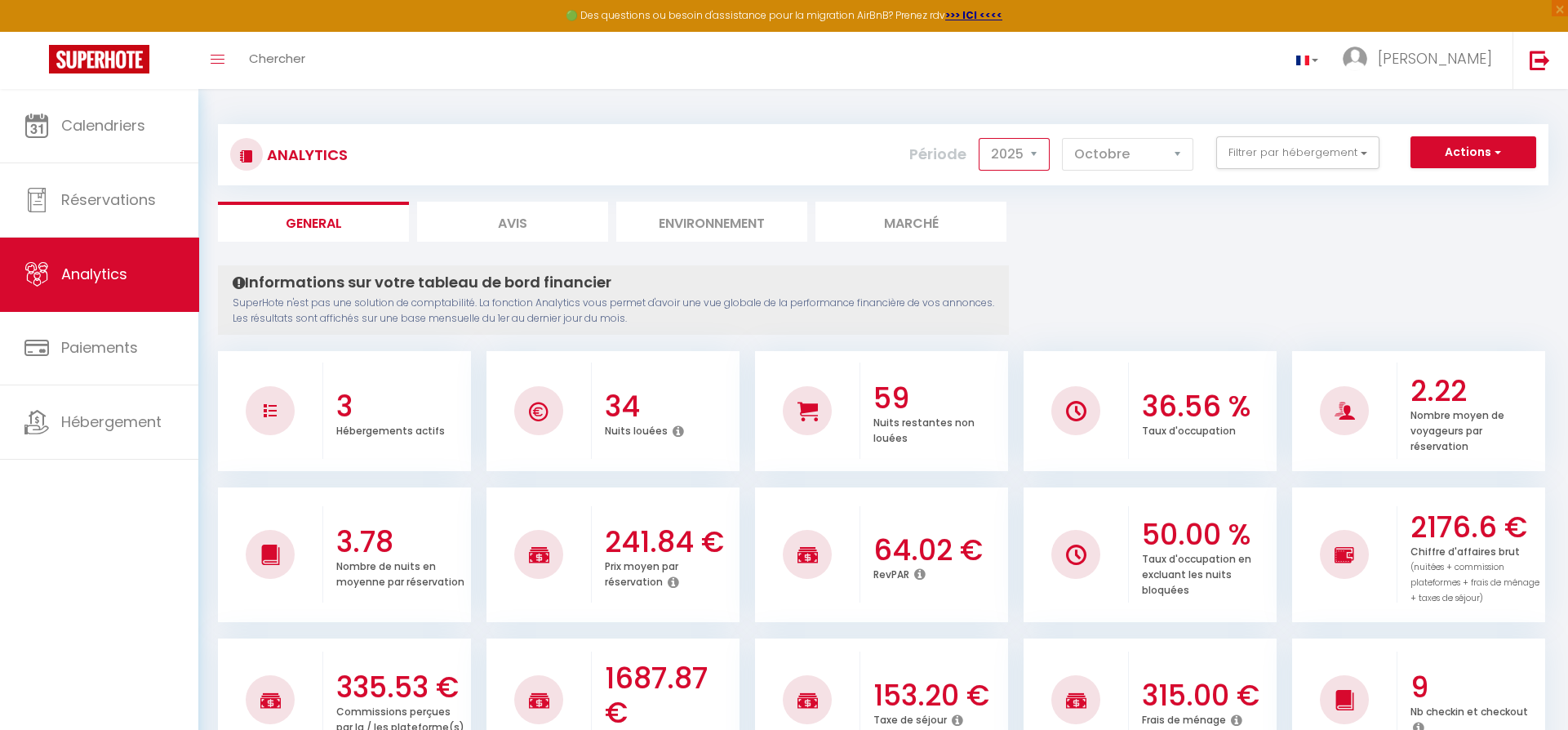
select select "2026"
click option "2026" at bounding box center [0, 0] width 0 height 0
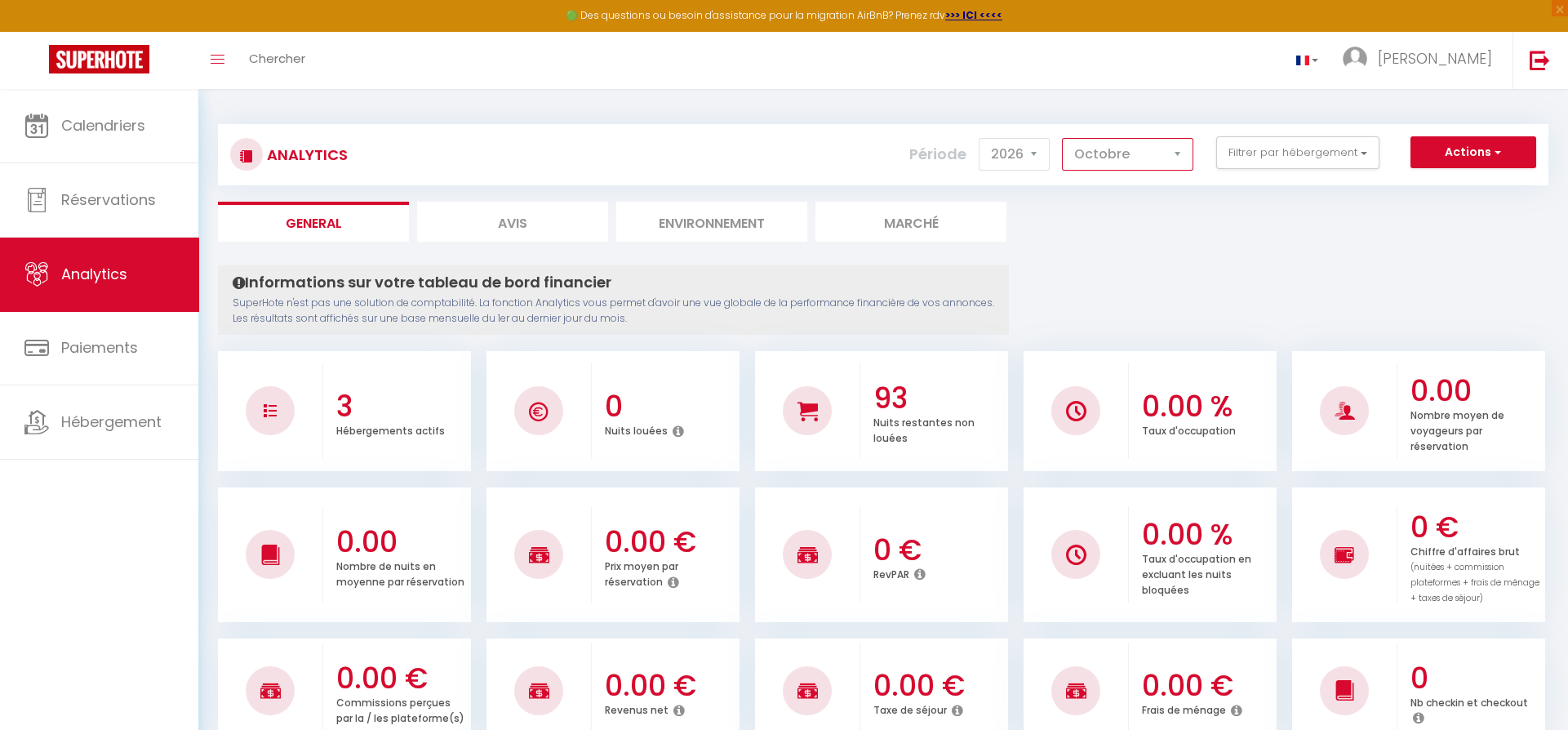
click at [1062, 138] on select "Janvier Février Mars Avril Mai Juin Juillet Août Septembre Octobre Novembre Déc…" at bounding box center [1127, 153] width 132 height 32
select select "1"
click option "Janvier" at bounding box center [0, 0] width 0 height 0
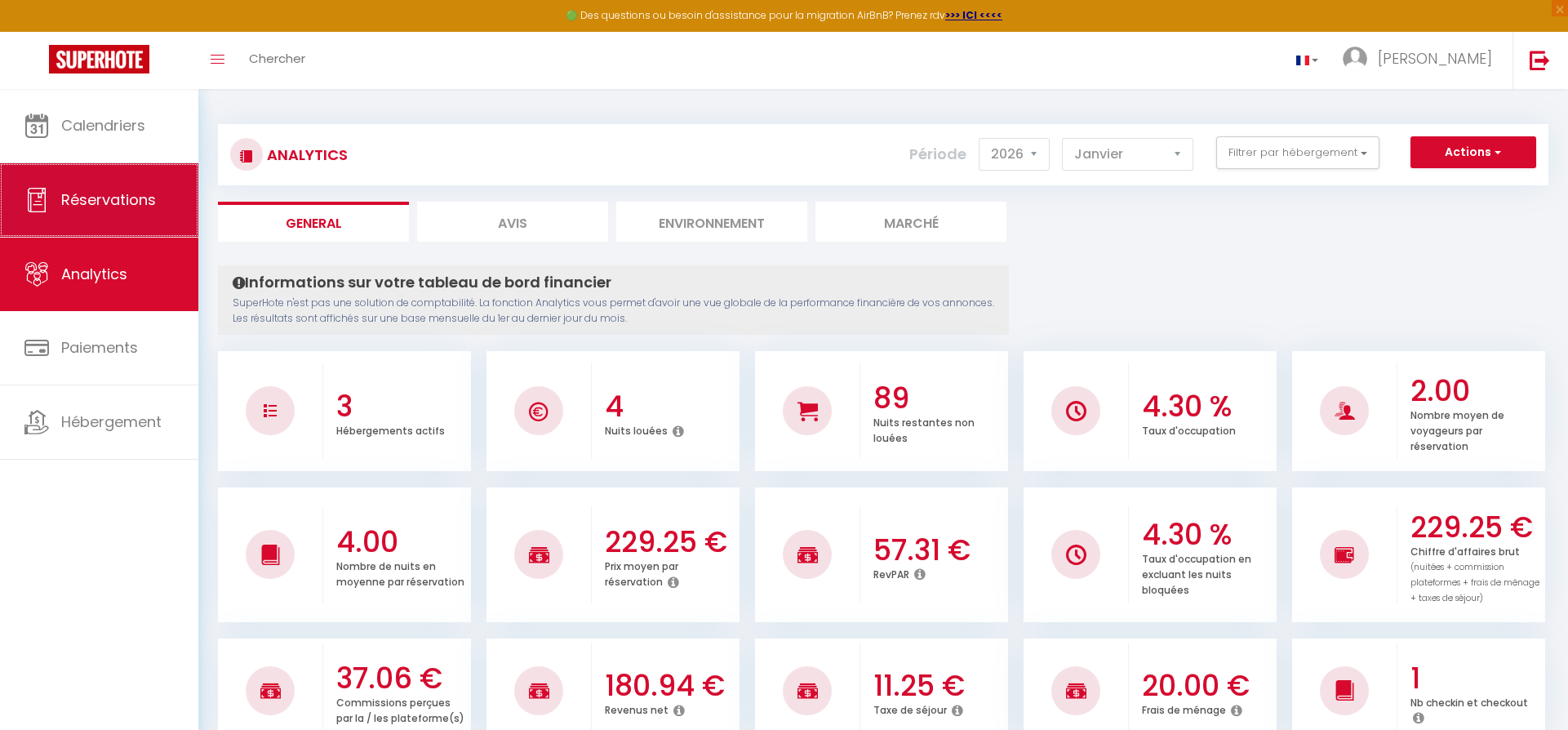
click at [97, 195] on span "Réservations" at bounding box center [108, 199] width 95 height 21
select select "not_cancelled"
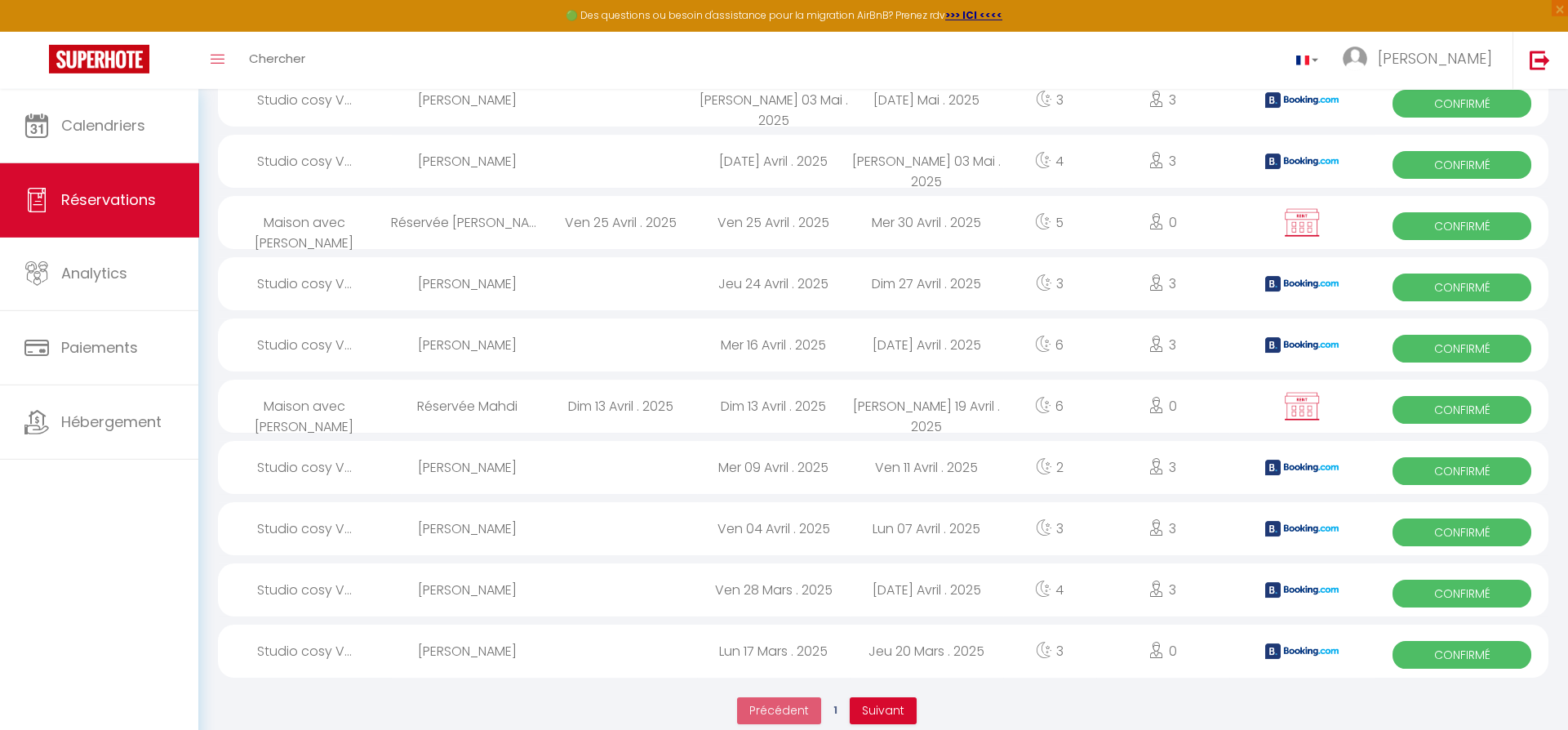
scroll to position [2636, 0]
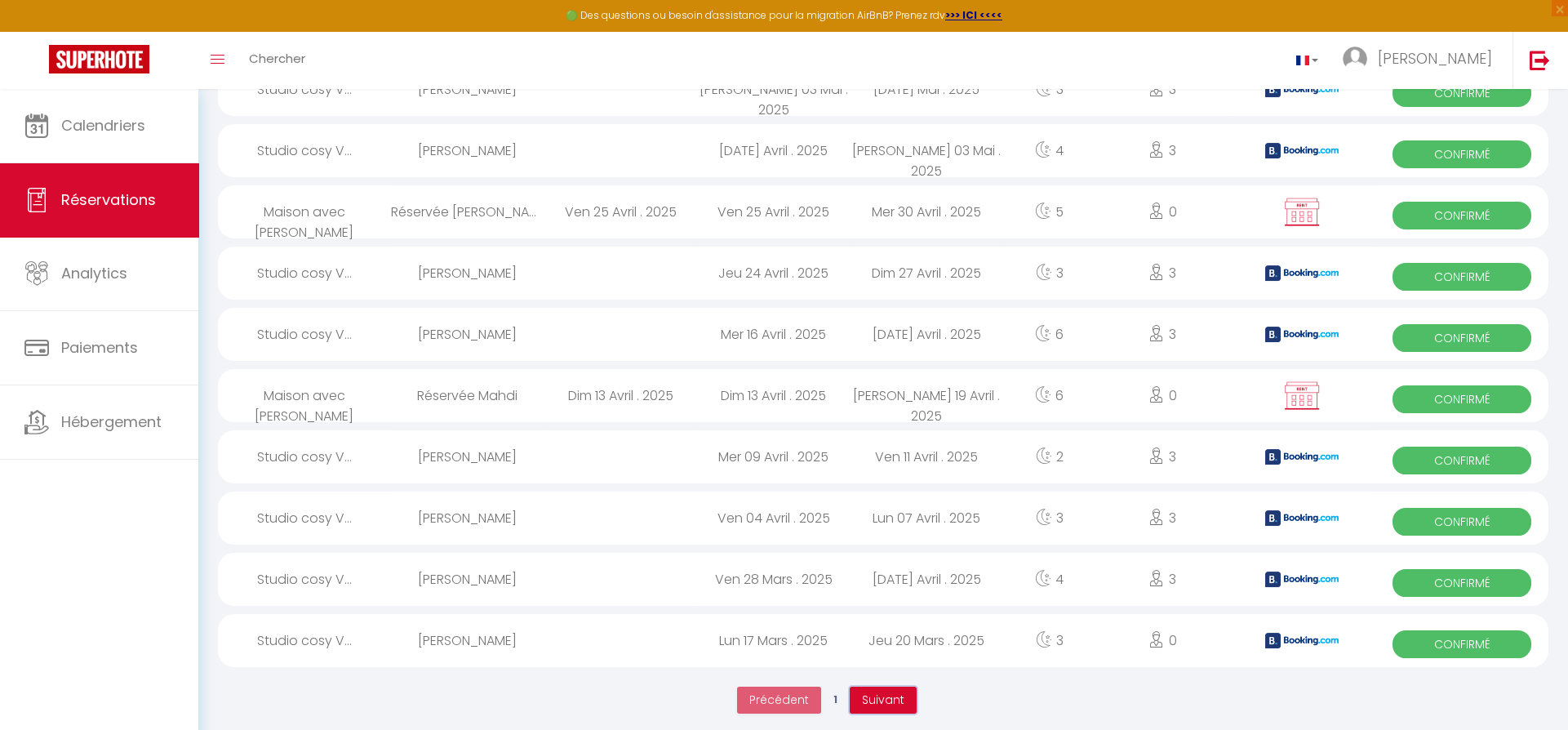
click at [900, 692] on span "Suivant" at bounding box center [882, 700] width 42 height 17
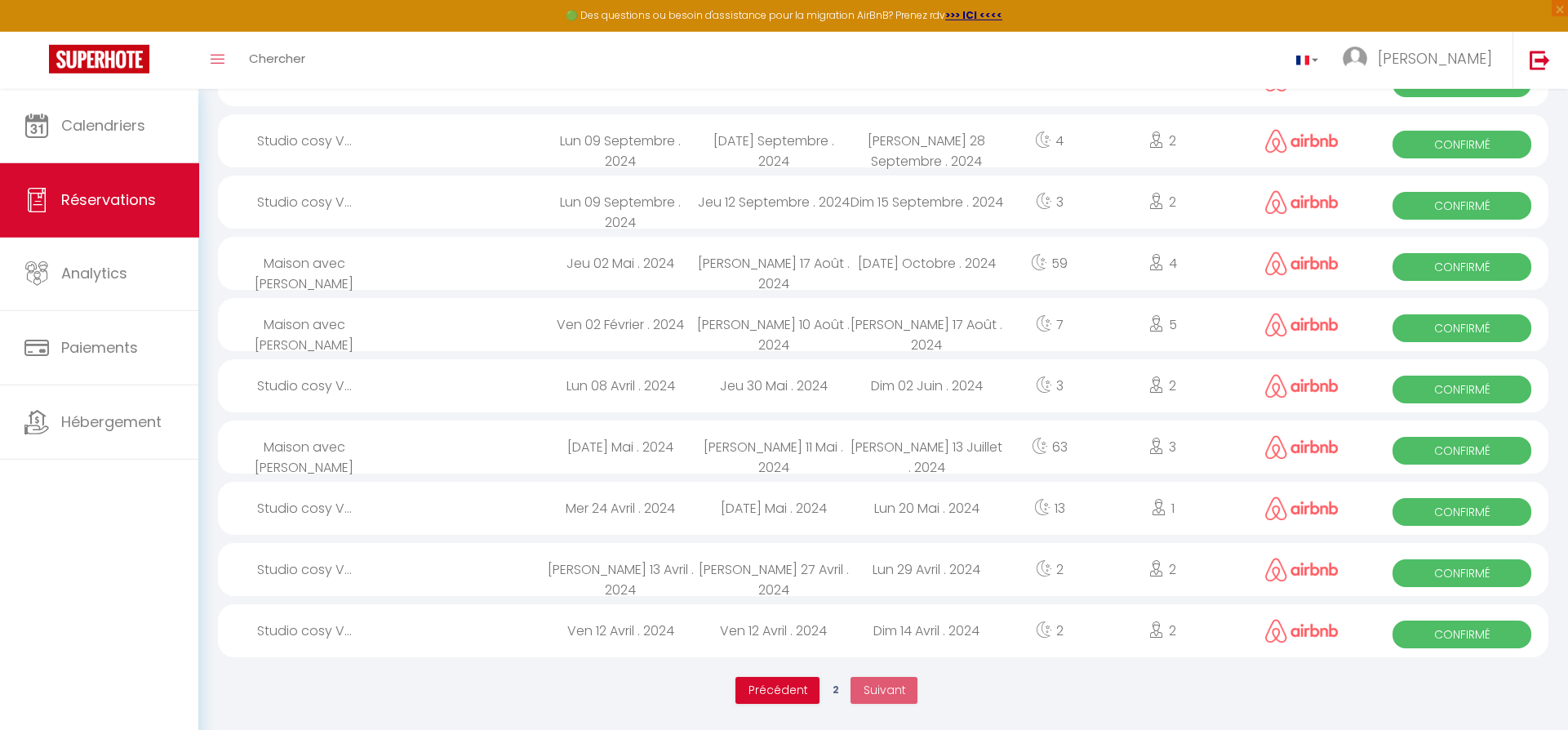
scroll to position [573, 0]
click at [769, 692] on span "Précédent" at bounding box center [777, 690] width 60 height 17
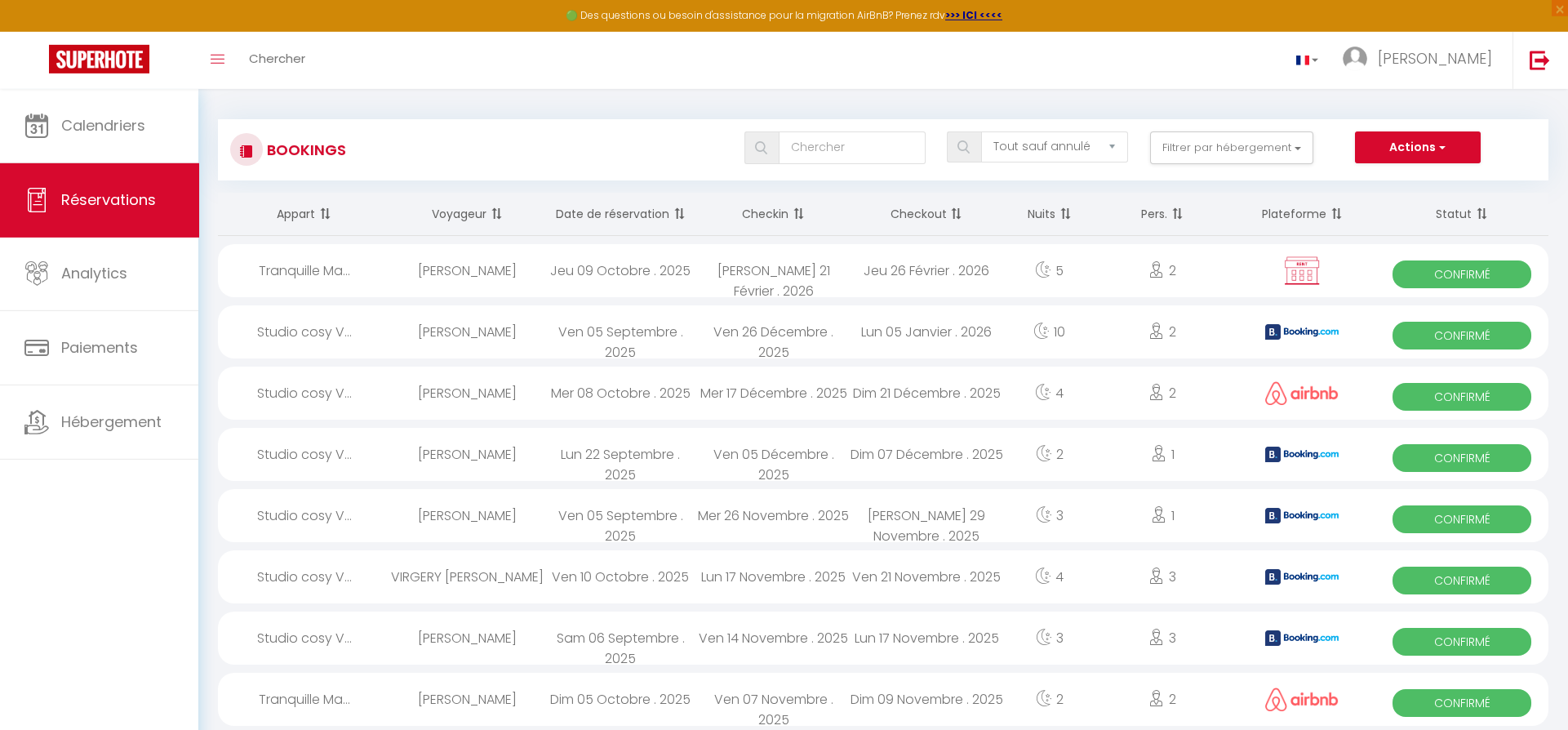
scroll to position [0, 0]
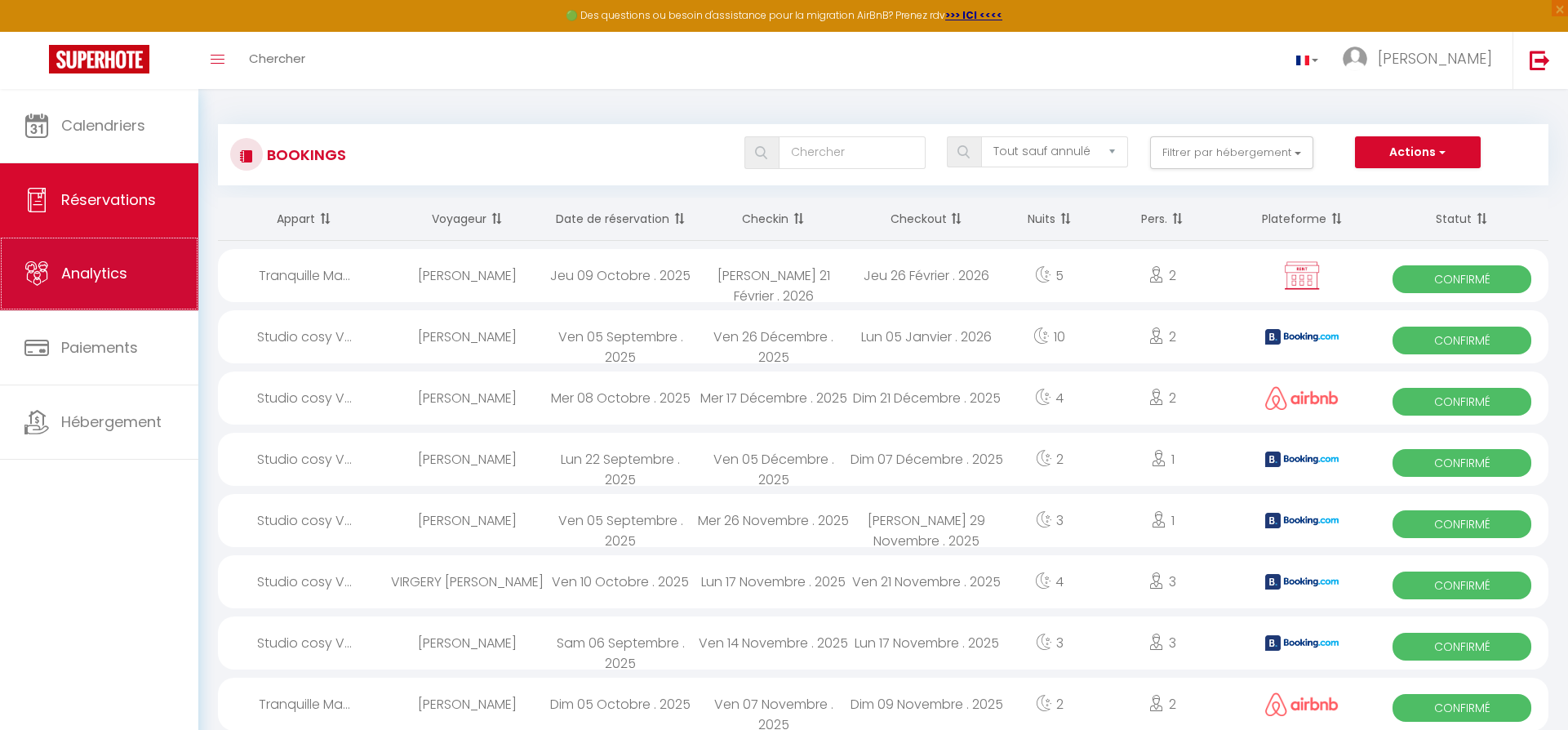
click at [87, 279] on span "Analytics" at bounding box center [95, 273] width 66 height 21
select select "2025"
select select "10"
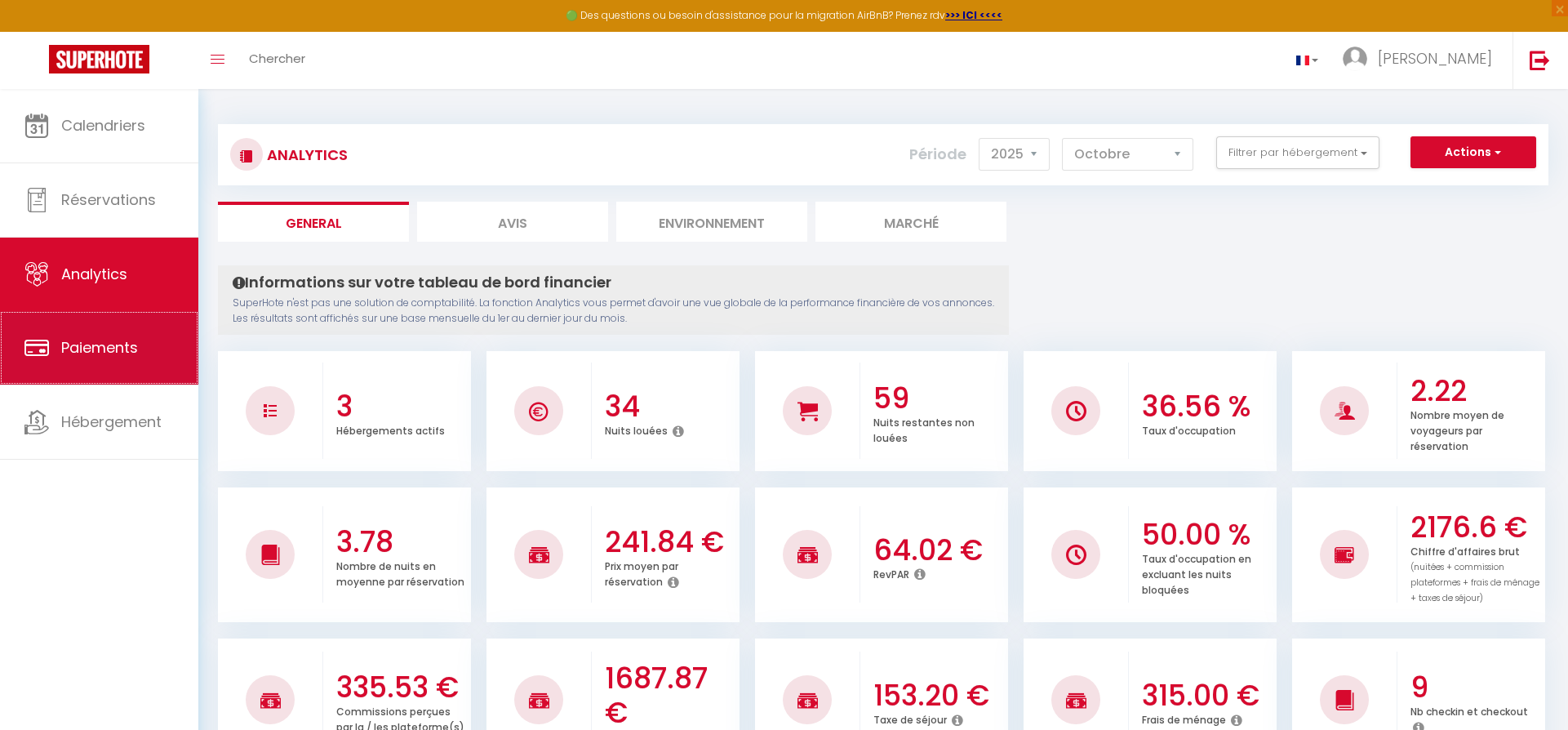
click at [92, 360] on link "Paiements" at bounding box center [99, 347] width 198 height 73
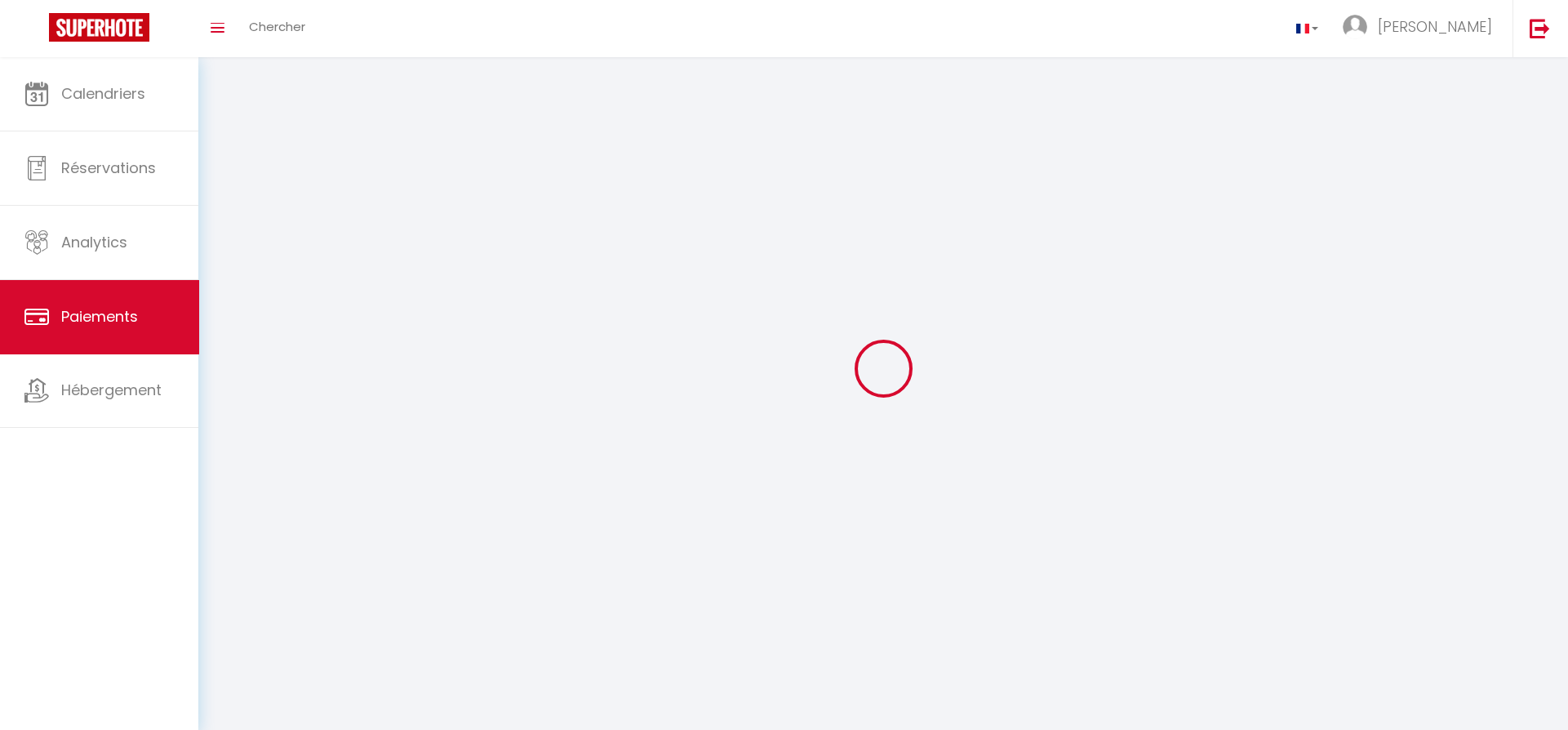
select select "2"
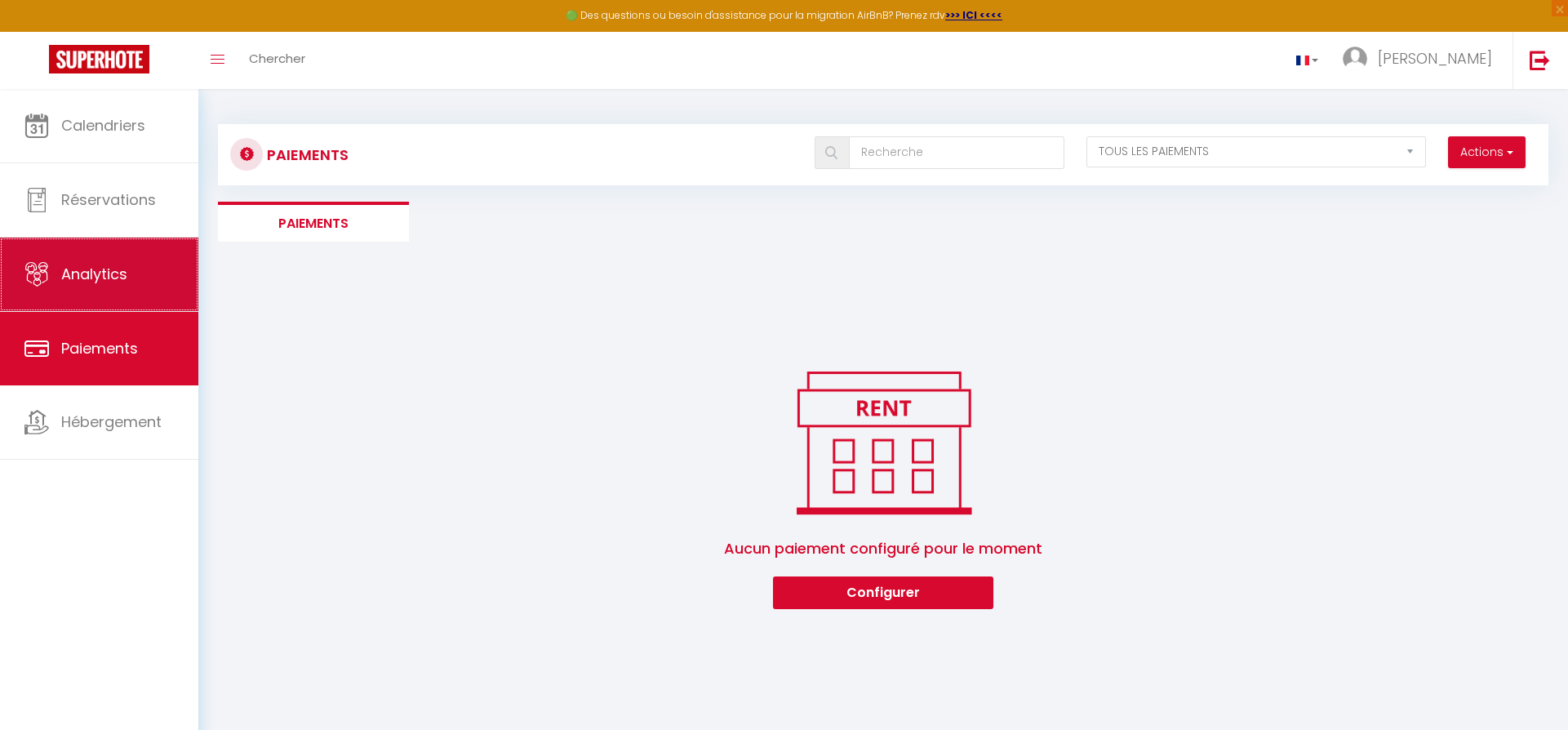
click at [92, 280] on span "Analytics" at bounding box center [95, 274] width 66 height 21
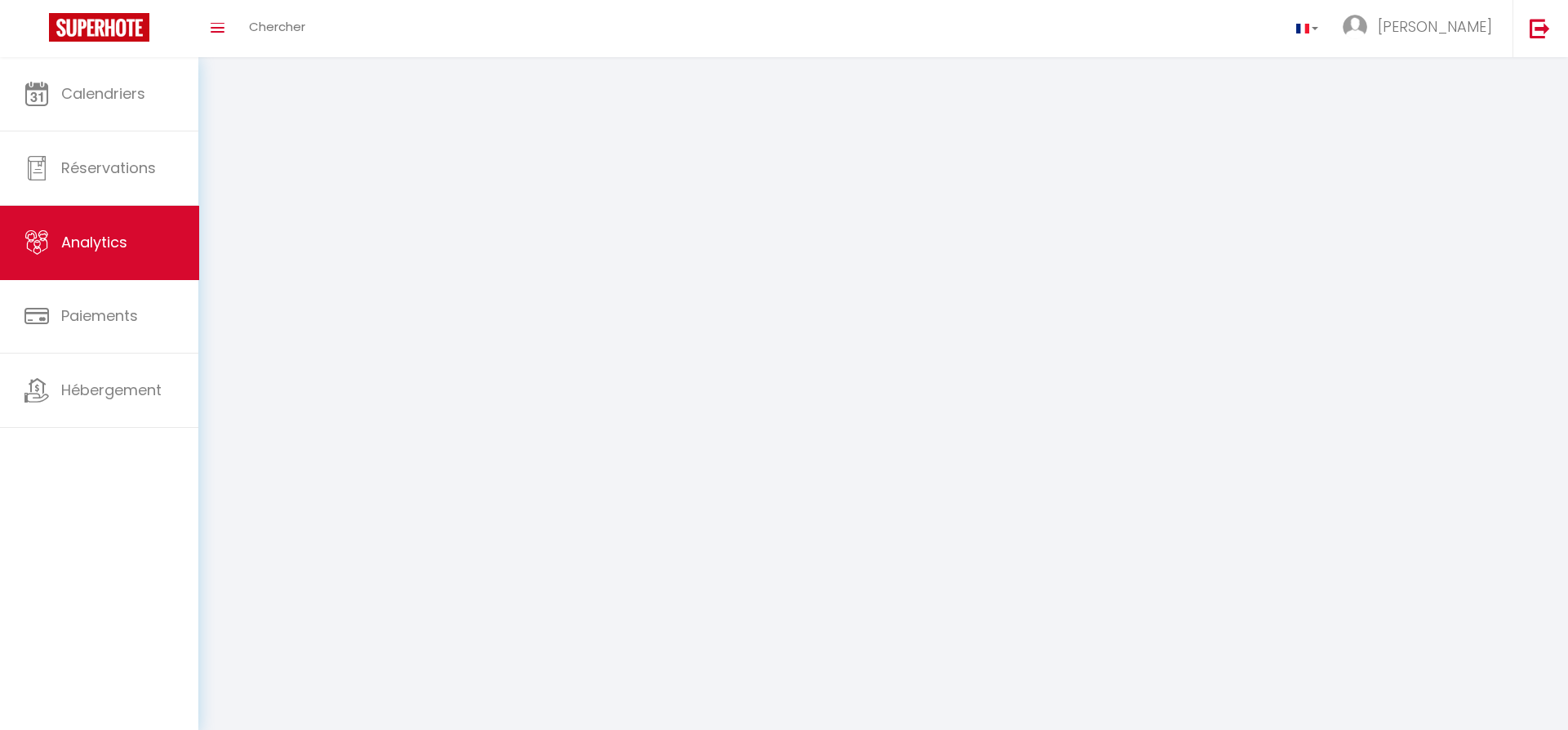
select select "2025"
select select "10"
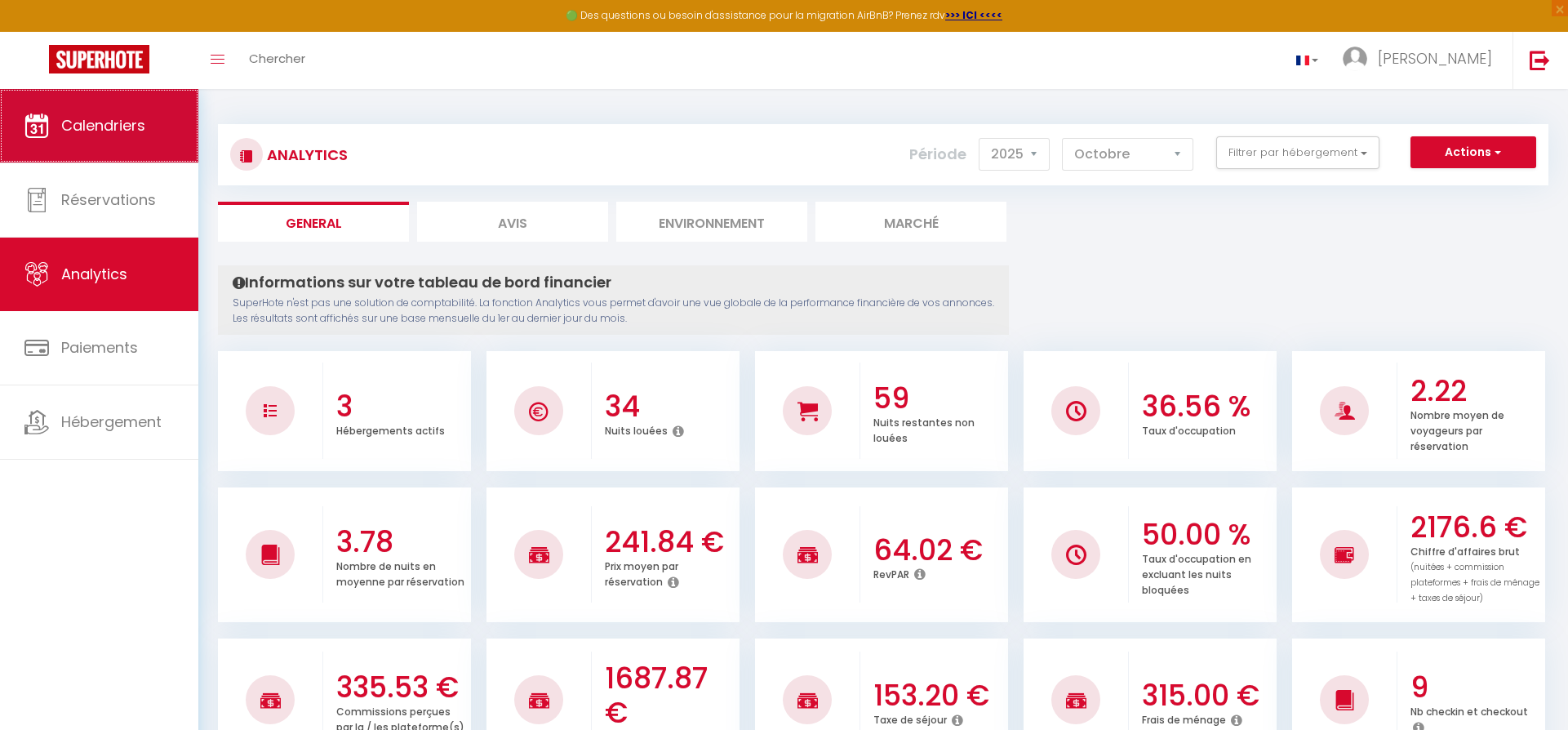
click at [110, 142] on link "Calendriers" at bounding box center [99, 125] width 198 height 73
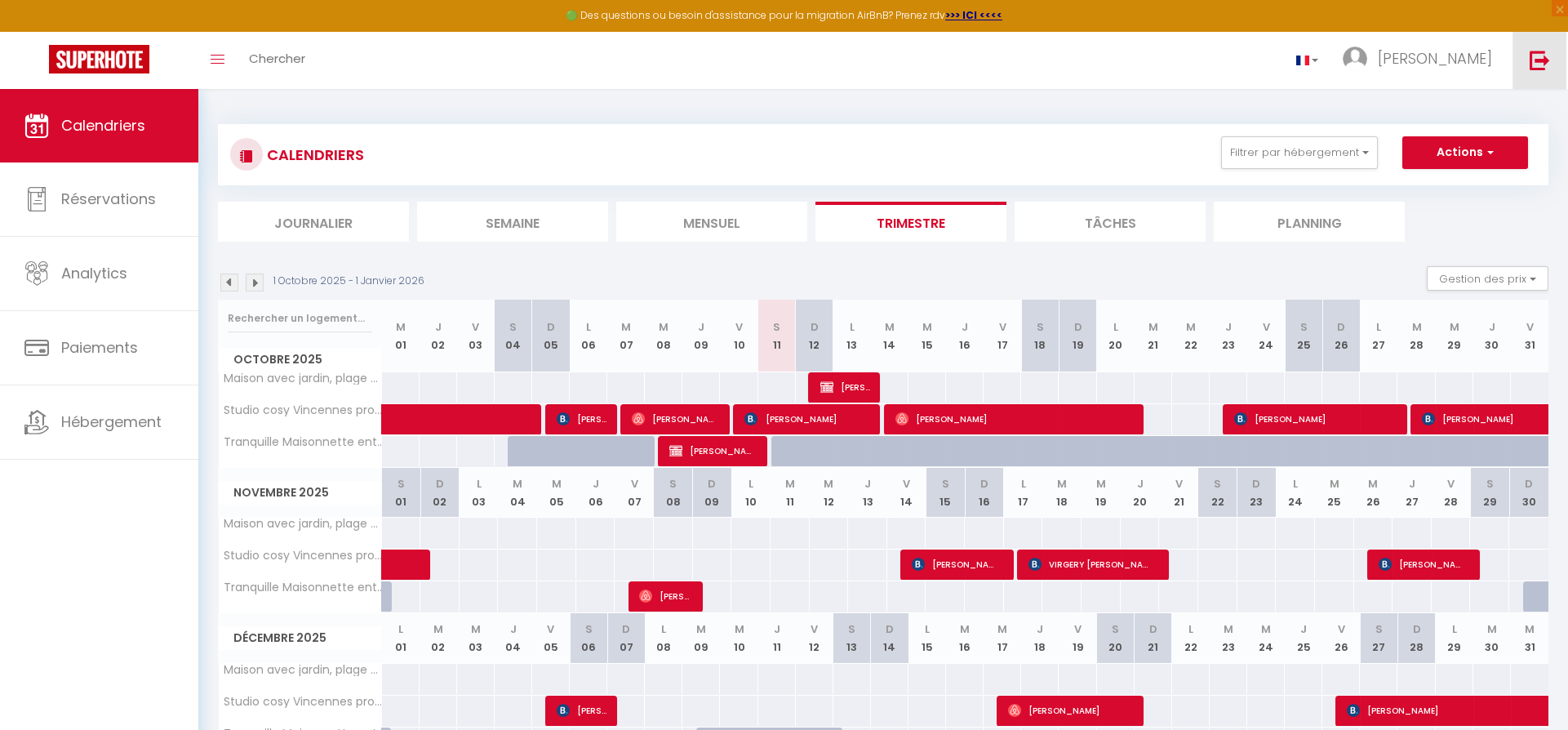
click at [1545, 58] on img at bounding box center [1540, 60] width 21 height 21
